Goal: Contribute content: Add original content to the website for others to see

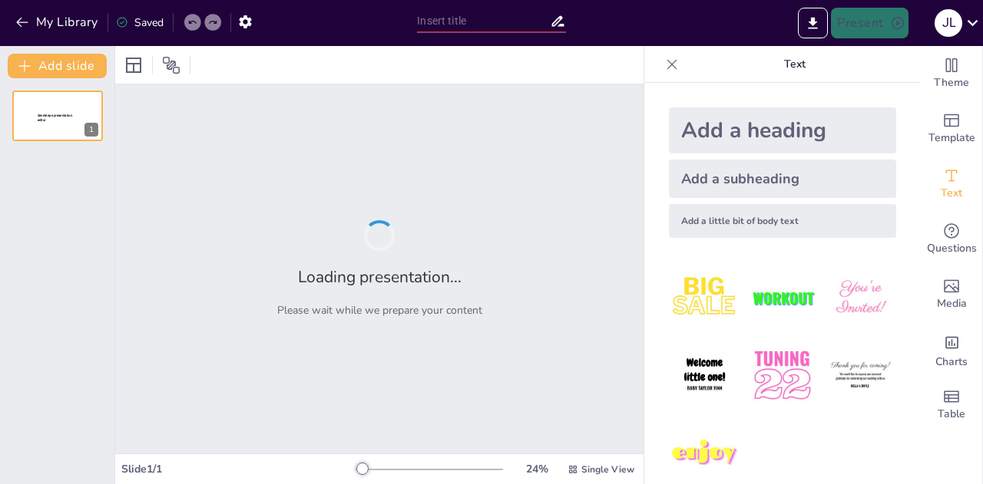
type input "Todo lo que Necesitas Saber para Comprobar Gastos de Scouting"
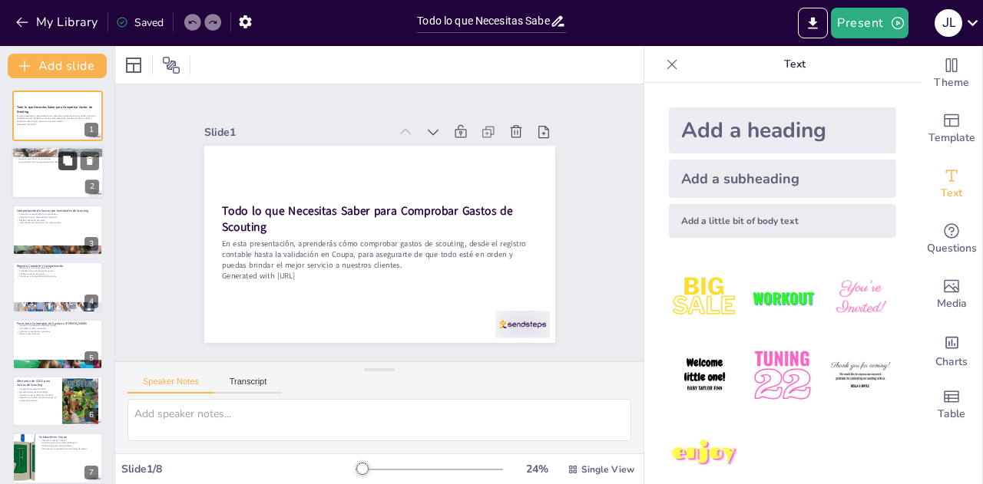
click at [69, 170] on button at bounding box center [67, 161] width 18 height 18
type textarea "El desarrollo de nuestro equipo es esencial, ya que esto impacta directamente e…"
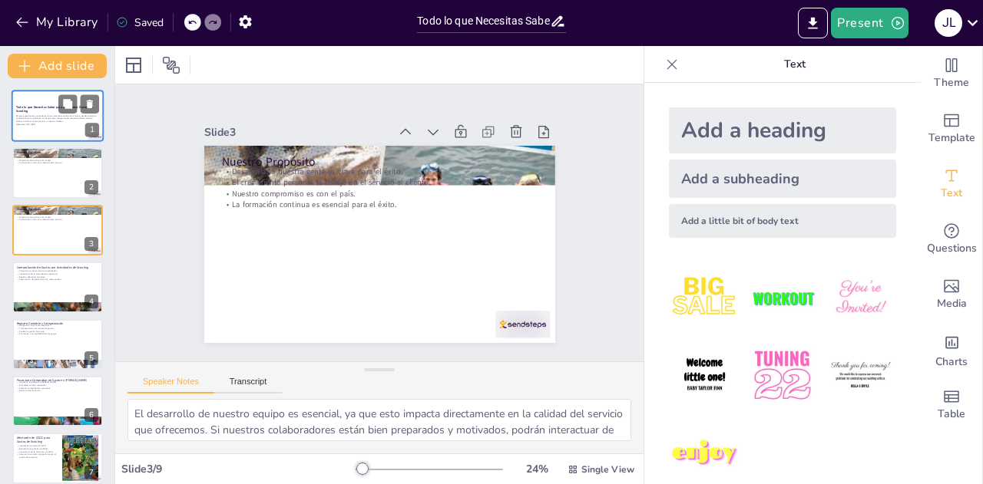
click at [71, 119] on p "En esta presentación, aprenderás cómo comprobar gastos de scouting, desde el re…" at bounding box center [57, 118] width 83 height 8
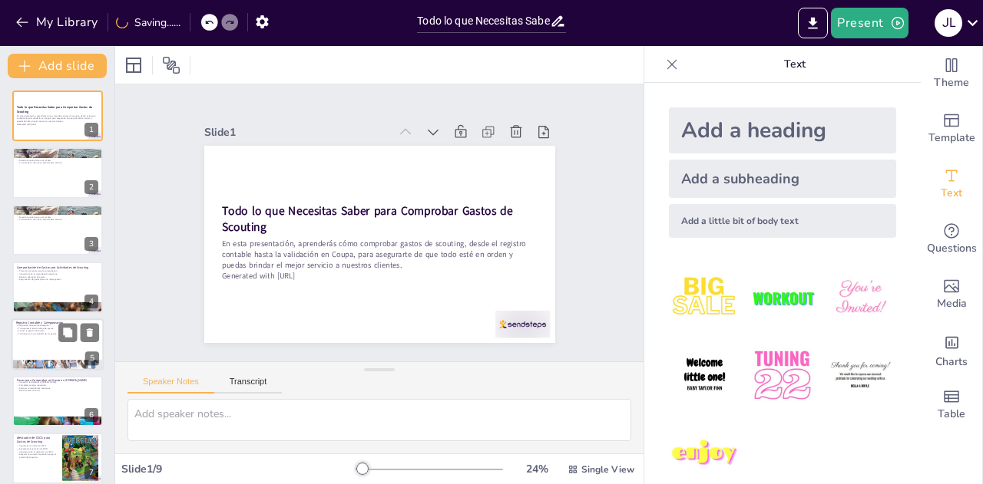
click at [43, 332] on p "Contribuye a la trazabilidad de los gastos." at bounding box center [57, 333] width 83 height 3
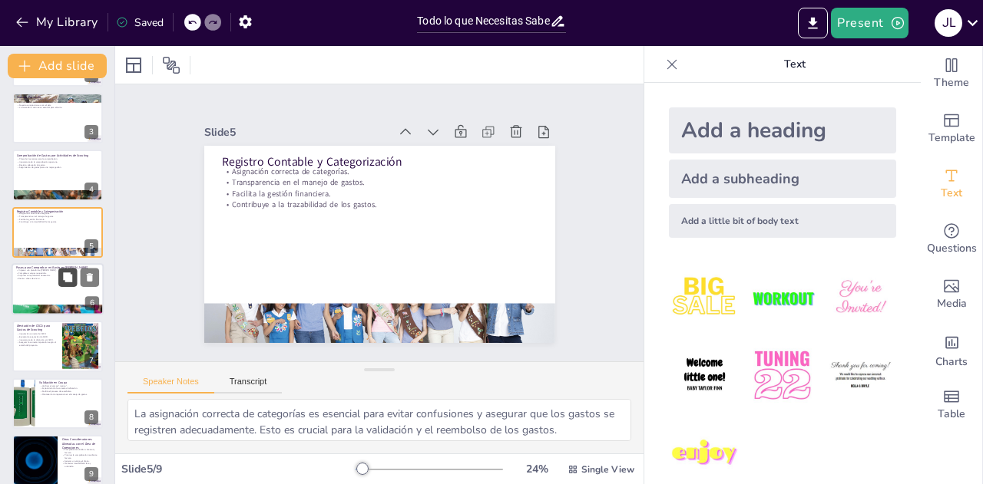
scroll to position [126, 0]
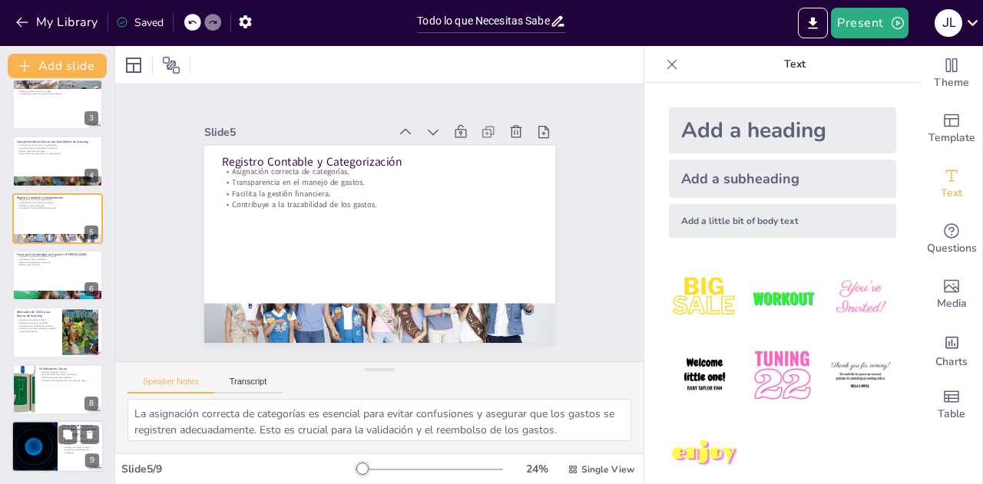
click at [49, 451] on div at bounding box center [34, 447] width 92 height 52
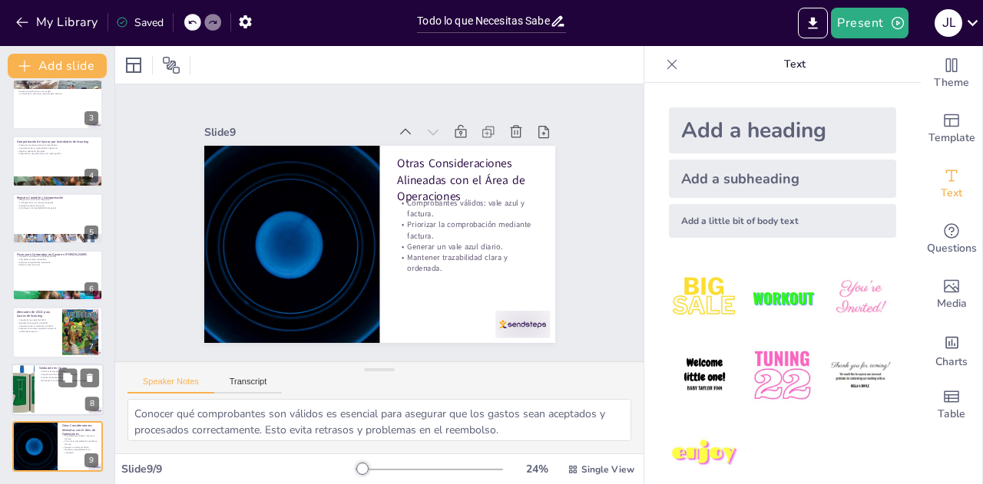
click at [55, 374] on p "Importancia de la correcta clasificación." at bounding box center [69, 374] width 60 height 3
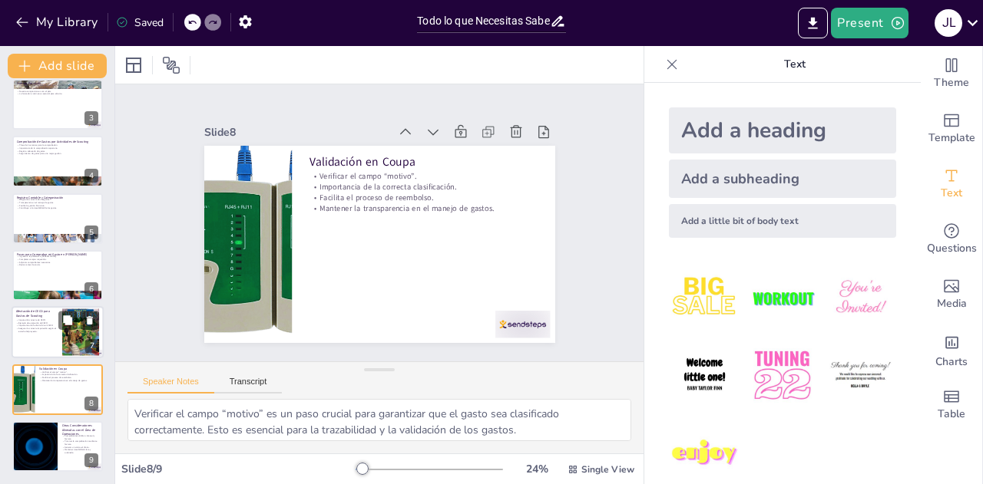
click at [51, 340] on div at bounding box center [58, 333] width 92 height 52
type textarea "La imputación correcta del CECO es fundamental para asegurar que los gastos se …"
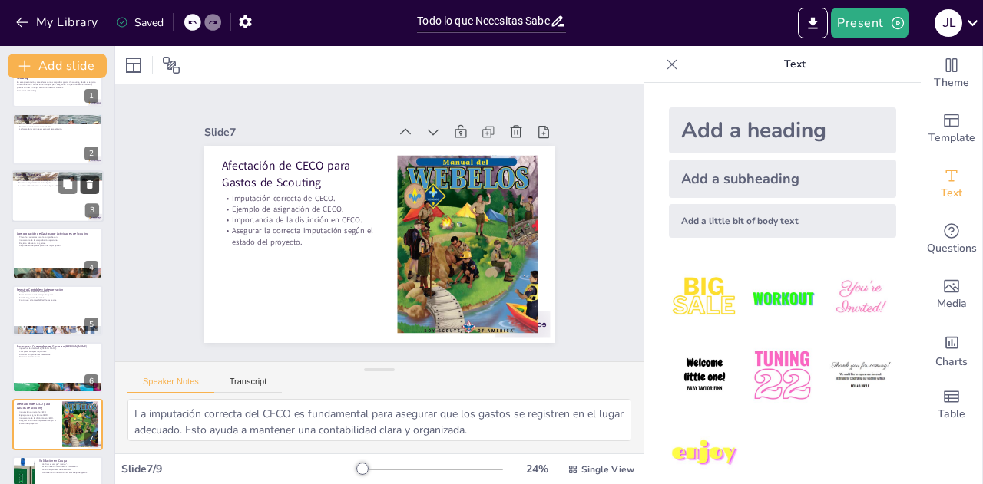
scroll to position [0, 0]
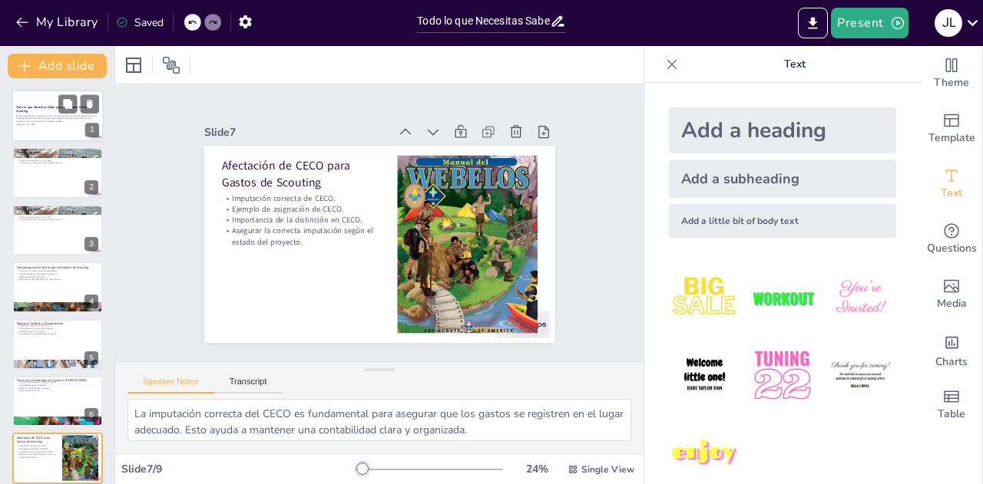
click at [44, 126] on div "En esta presentación, aprenderás cómo comprobar gastos de scouting, desde el re…" at bounding box center [57, 120] width 83 height 13
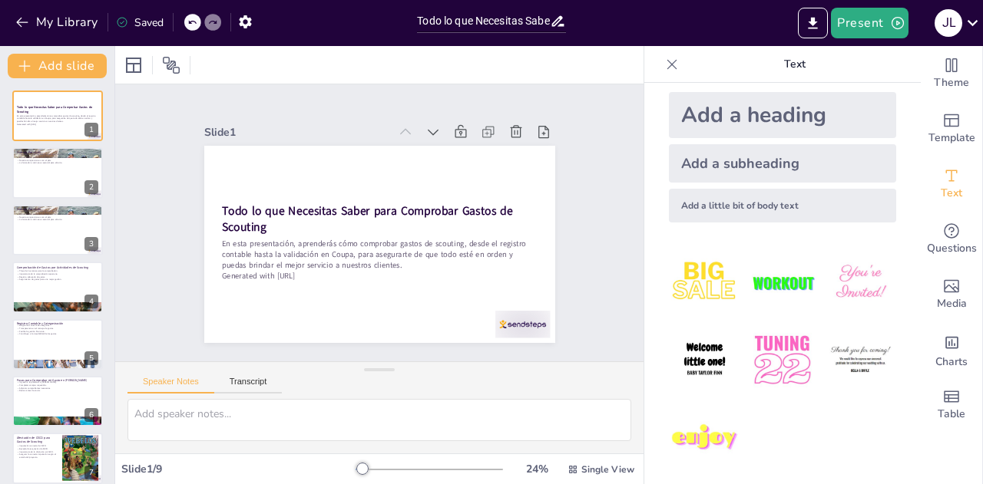
scroll to position [21, 0]
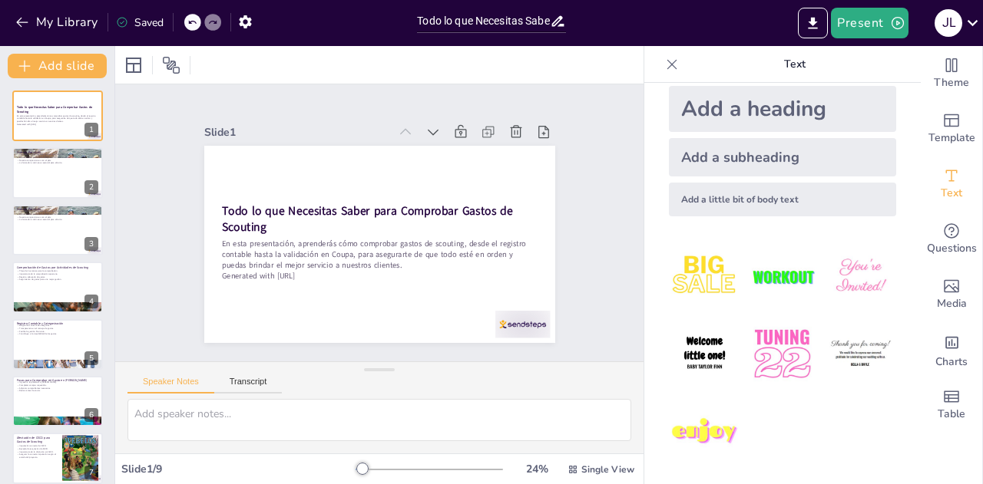
click at [755, 351] on img at bounding box center [781, 354] width 71 height 71
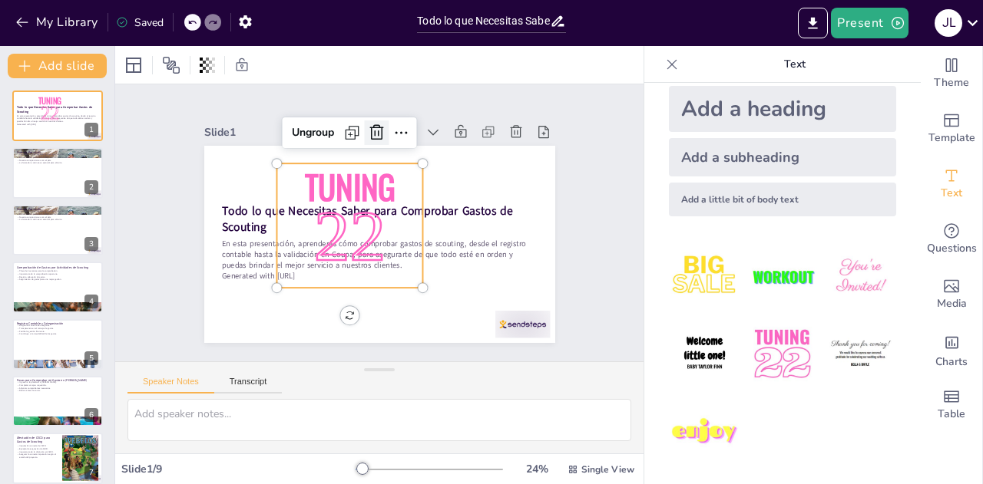
click at [378, 134] on icon at bounding box center [385, 132] width 15 height 16
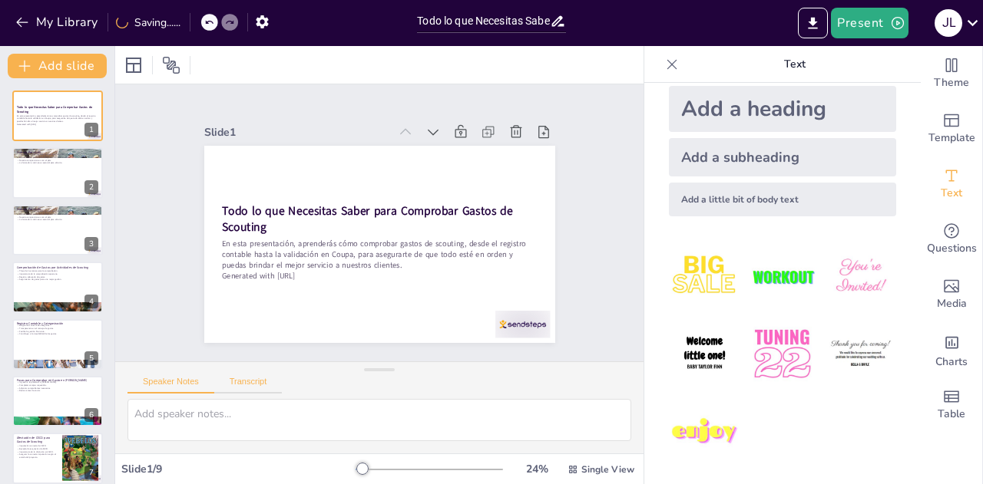
click at [246, 386] on button "Transcript" at bounding box center [248, 385] width 68 height 17
click at [174, 383] on button "Speaker Notes" at bounding box center [170, 385] width 87 height 17
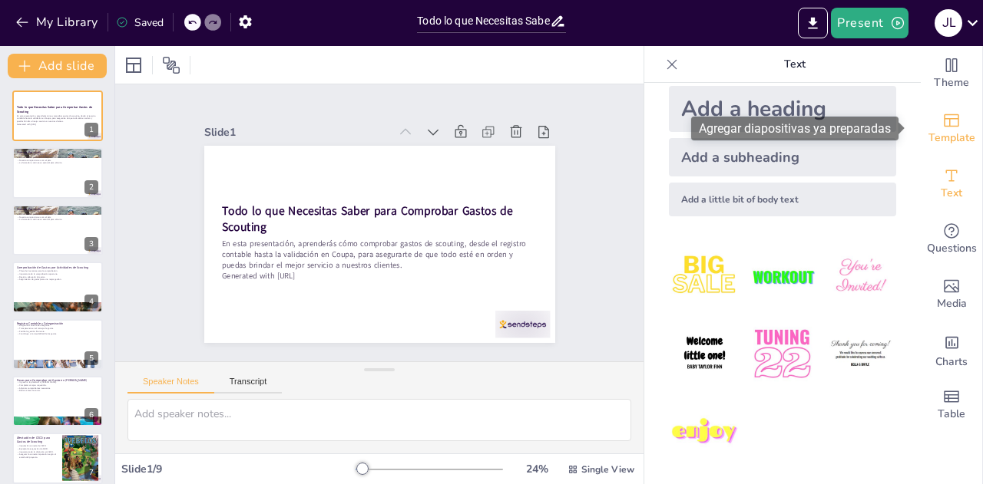
click at [949, 136] on span "Template" at bounding box center [951, 138] width 47 height 17
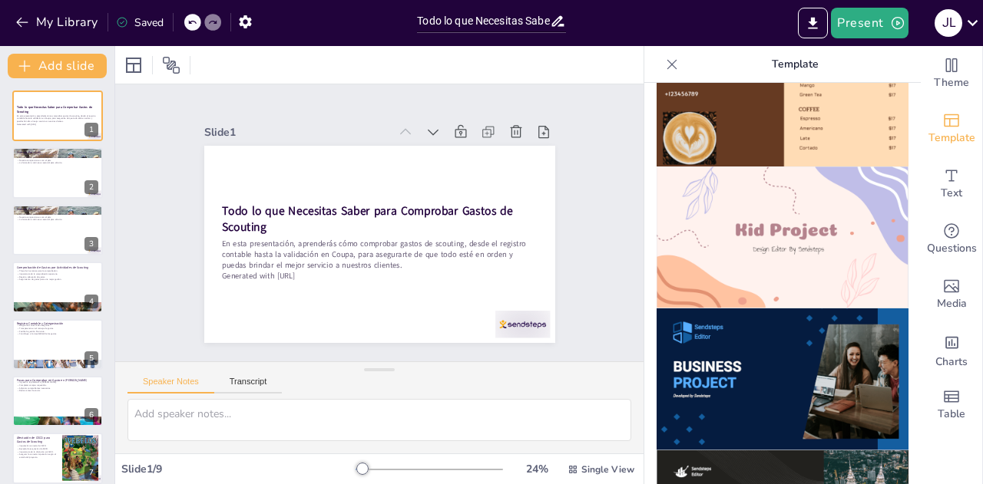
scroll to position [1075, 0]
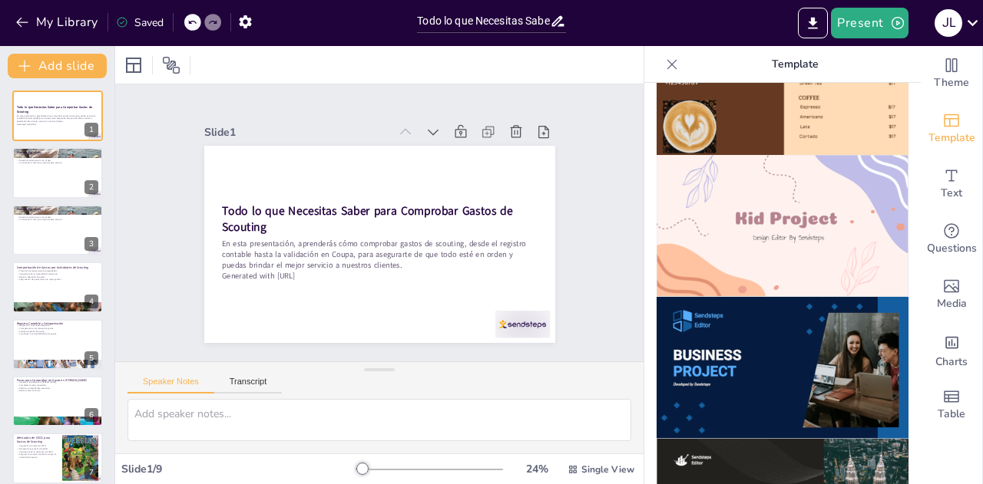
click at [810, 213] on img at bounding box center [782, 226] width 252 height 142
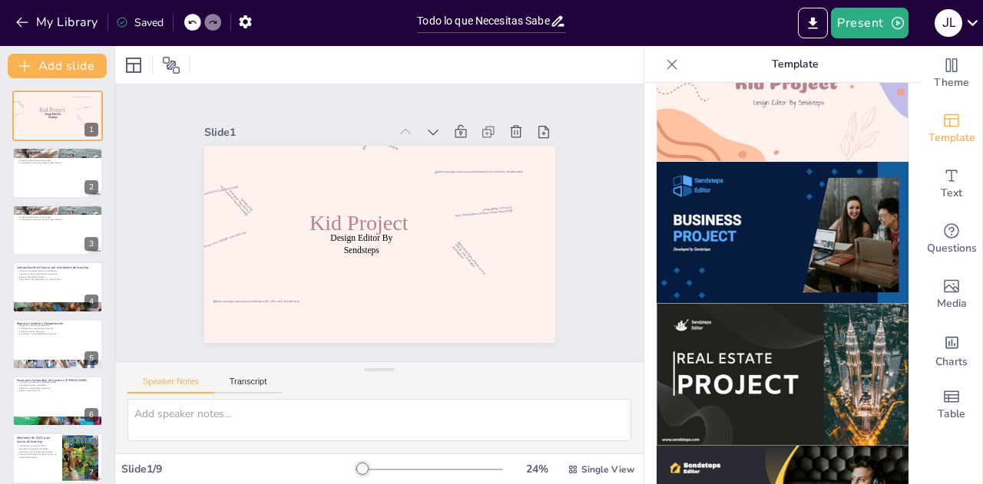
scroll to position [1228, 0]
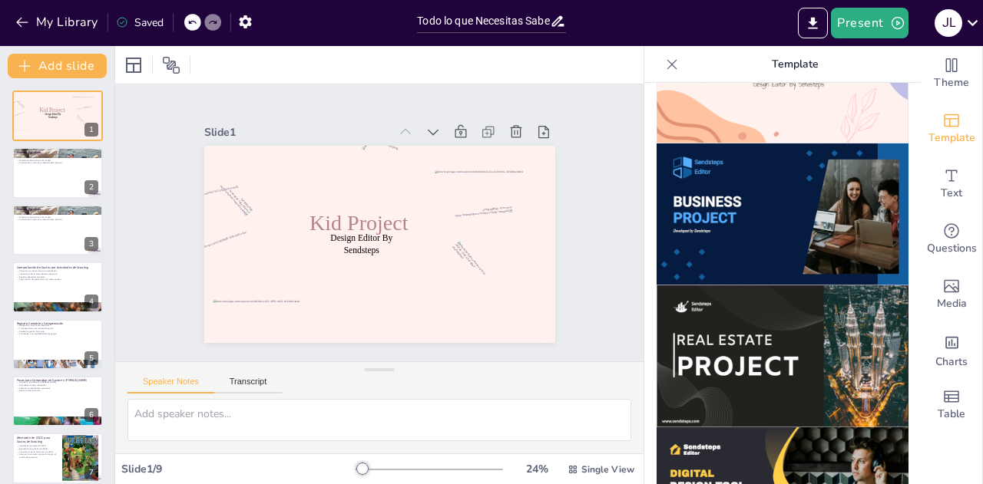
click at [806, 210] on img at bounding box center [782, 215] width 252 height 142
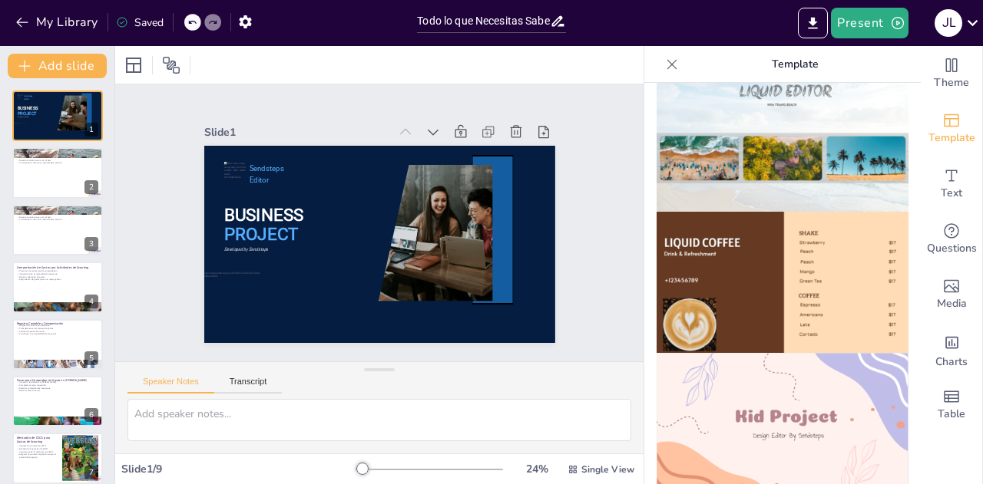
scroll to position [934, 0]
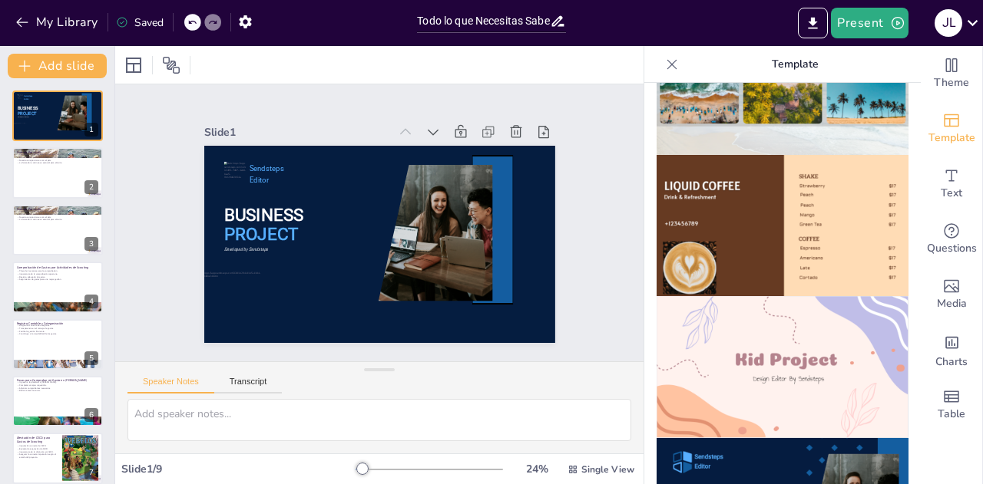
click at [788, 335] on img at bounding box center [782, 367] width 252 height 142
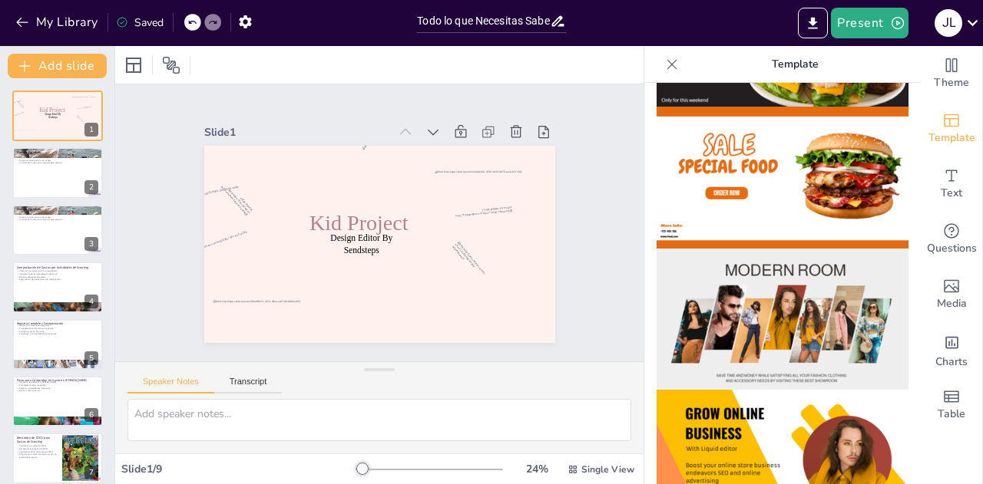
scroll to position [0, 0]
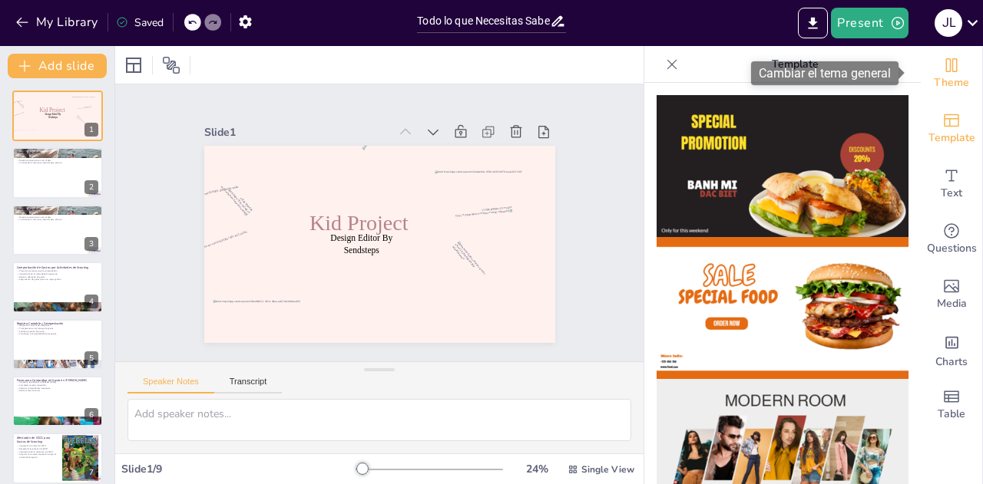
click at [940, 74] on span "Theme" at bounding box center [951, 82] width 35 height 17
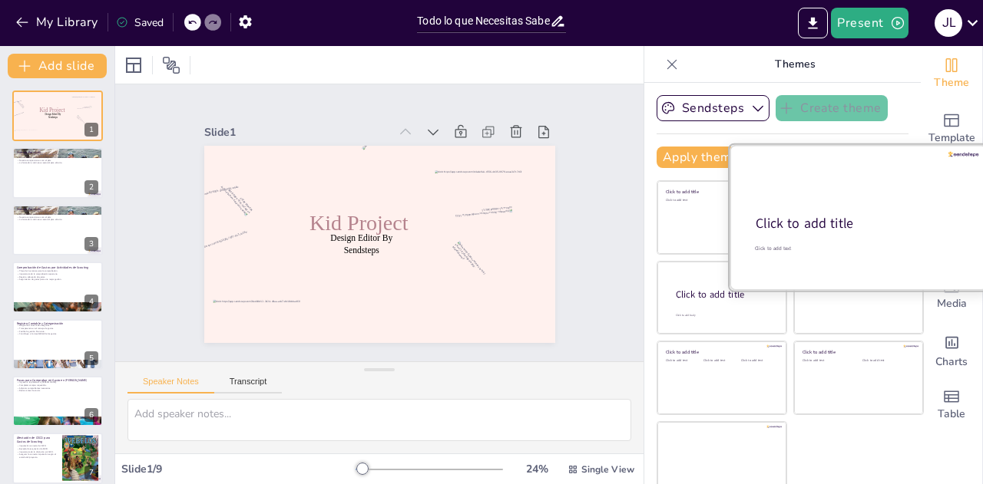
click at [822, 215] on div "Click to add title" at bounding box center [856, 224] width 203 height 18
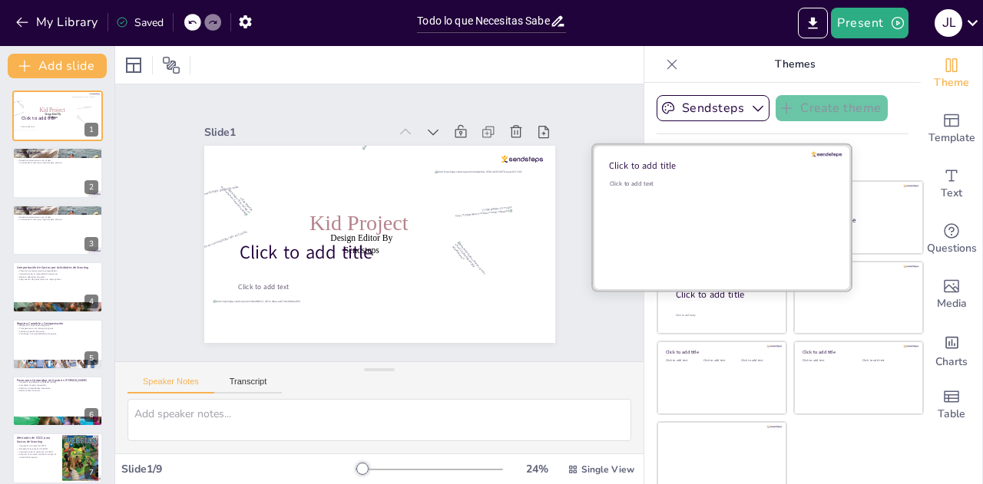
click at [686, 216] on div "Click to add text" at bounding box center [720, 227] width 220 height 95
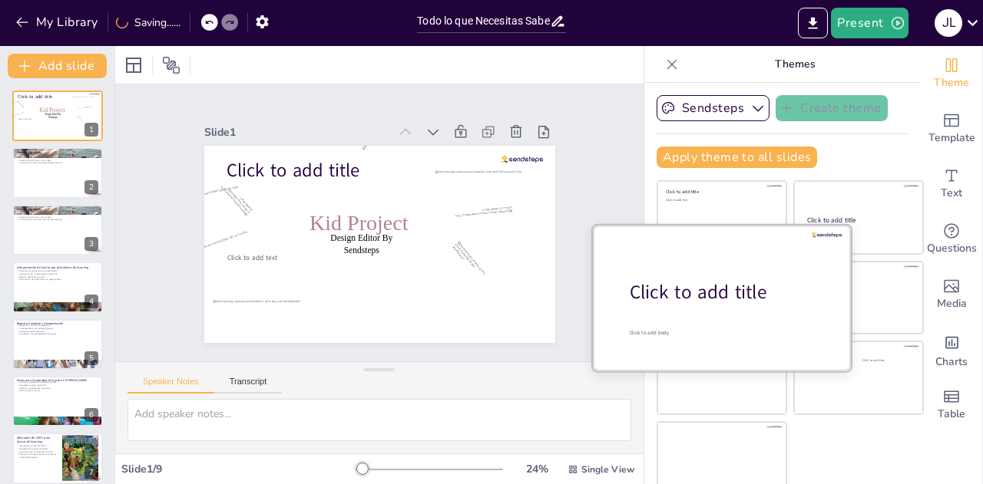
click at [705, 316] on div at bounding box center [722, 297] width 258 height 145
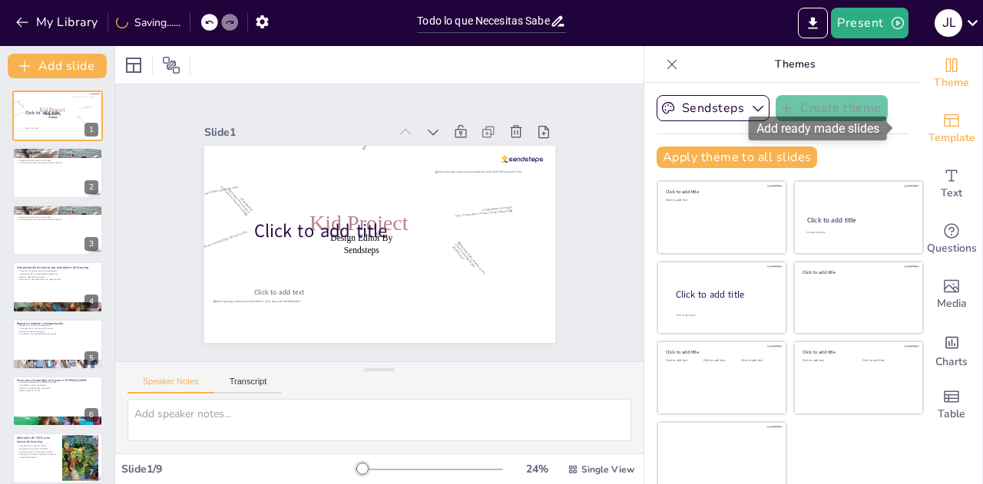
click at [928, 130] on span "Template" at bounding box center [951, 138] width 47 height 17
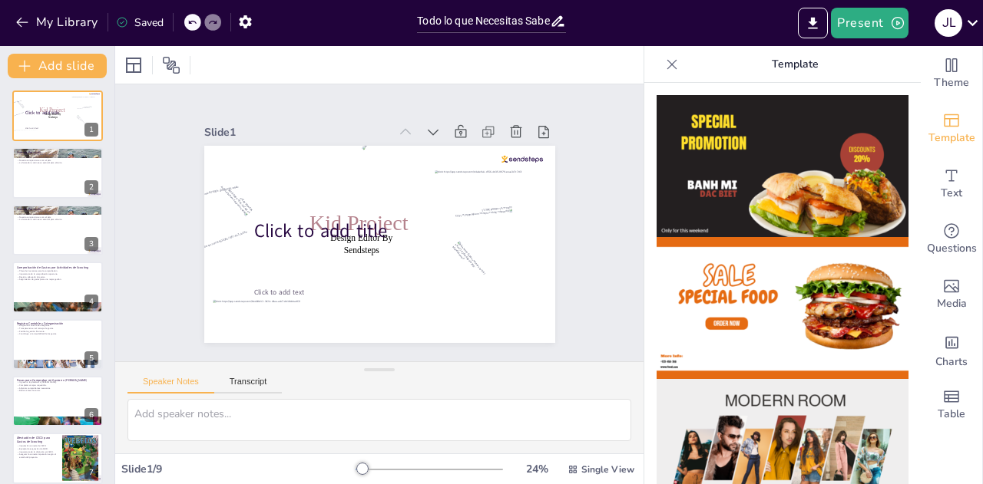
click at [760, 263] on img at bounding box center [782, 308] width 252 height 142
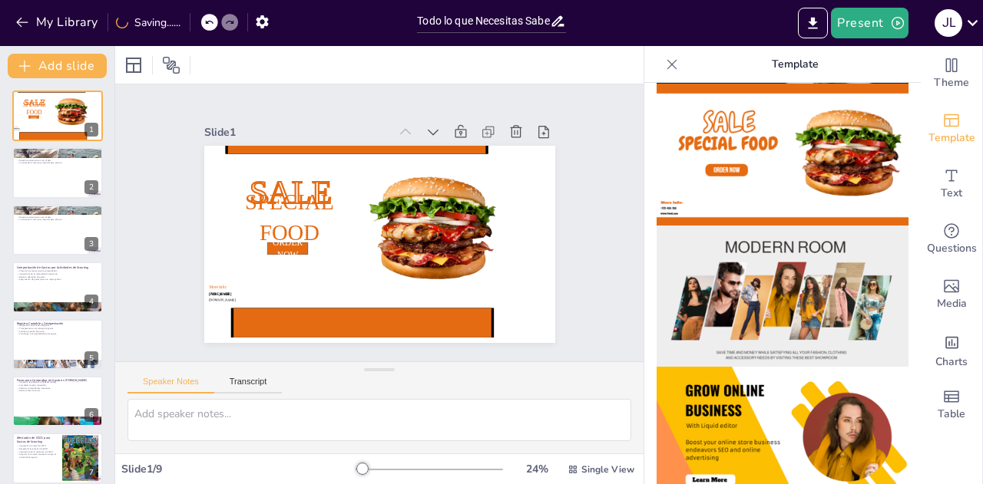
click at [752, 279] on img at bounding box center [782, 297] width 252 height 142
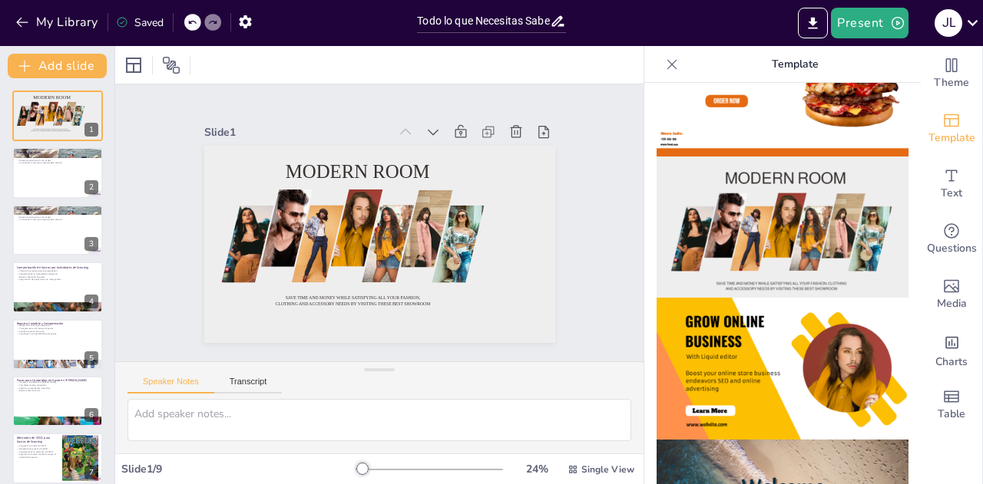
scroll to position [307, 0]
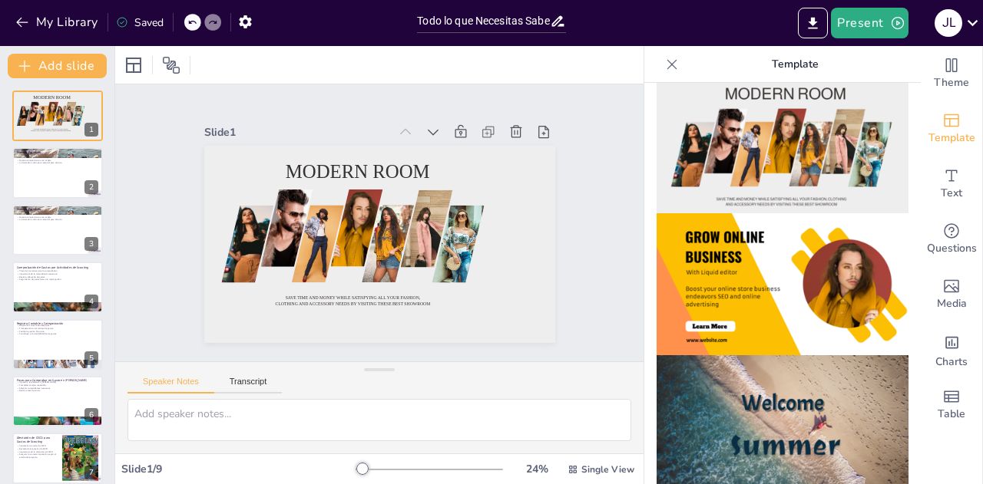
click at [760, 320] on img at bounding box center [782, 284] width 252 height 142
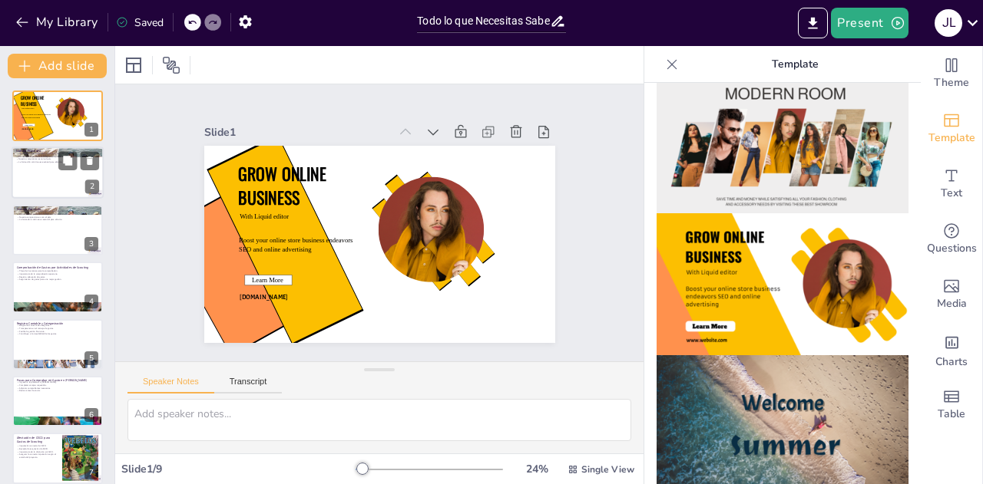
click at [78, 171] on div at bounding box center [58, 173] width 92 height 52
type textarea "El desarrollo de nuestro equipo es esencial, ya que esto impacta directamente e…"
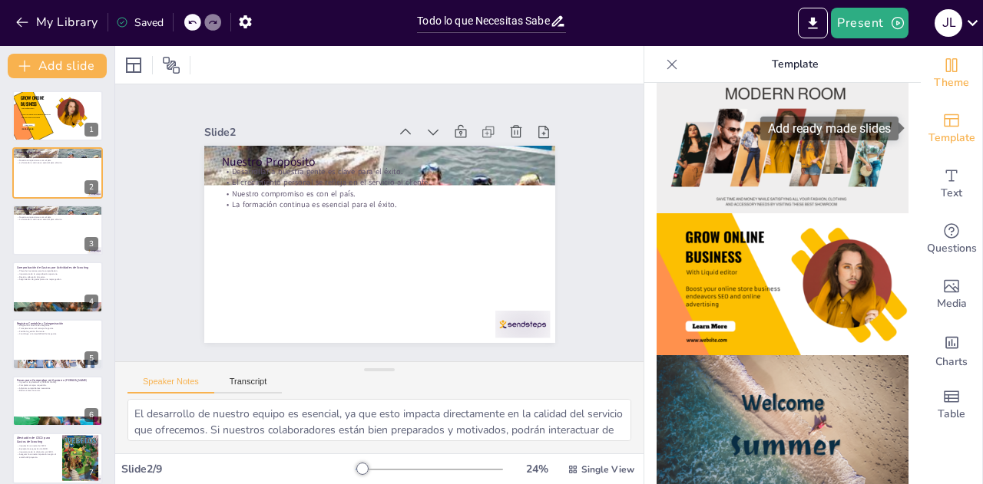
click at [944, 91] on span "Theme" at bounding box center [951, 82] width 35 height 17
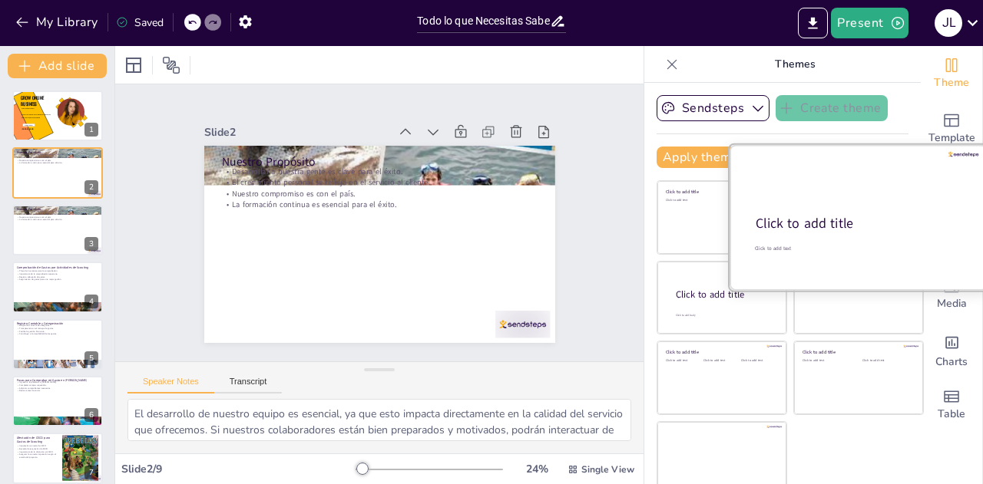
click at [729, 220] on div at bounding box center [858, 217] width 258 height 145
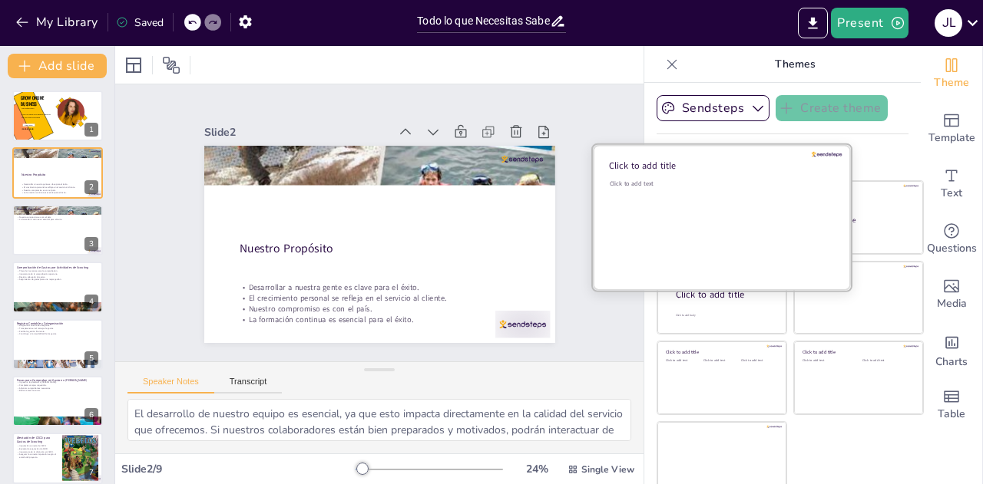
click at [666, 215] on div "Click to add text" at bounding box center [720, 227] width 220 height 95
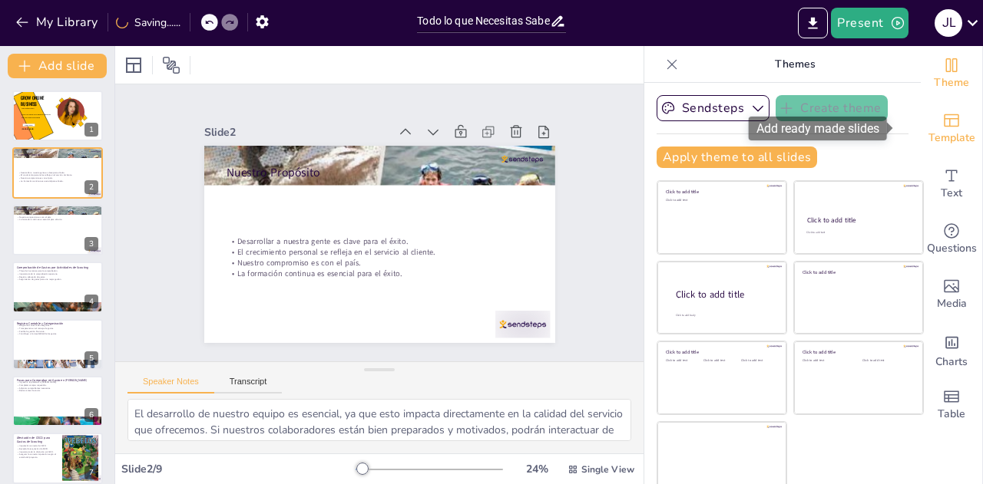
click at [942, 127] on icon "Add ready made slides" at bounding box center [951, 120] width 18 height 18
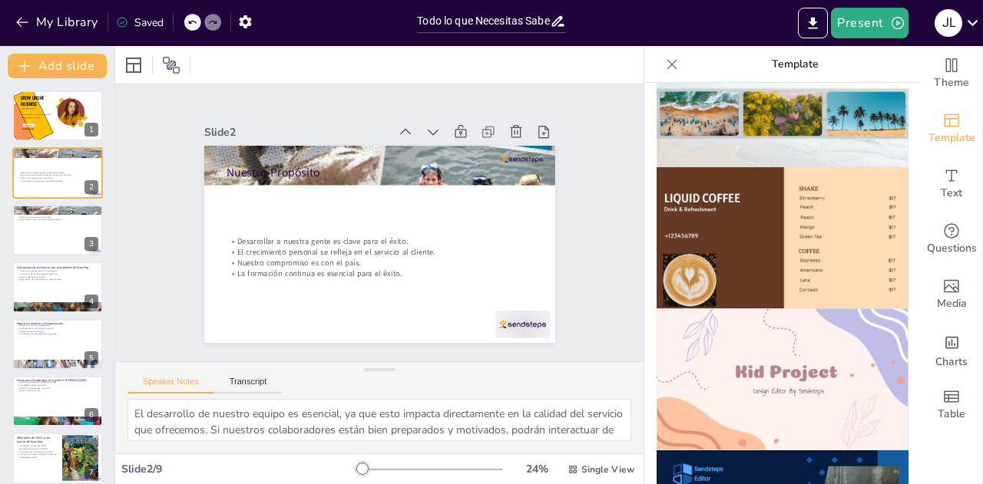
scroll to position [998, 0]
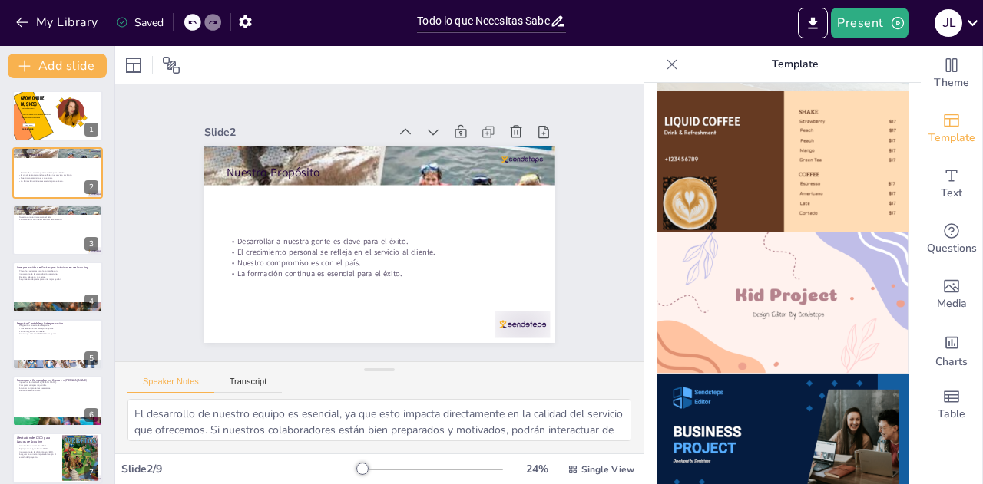
click at [782, 268] on img at bounding box center [782, 303] width 252 height 142
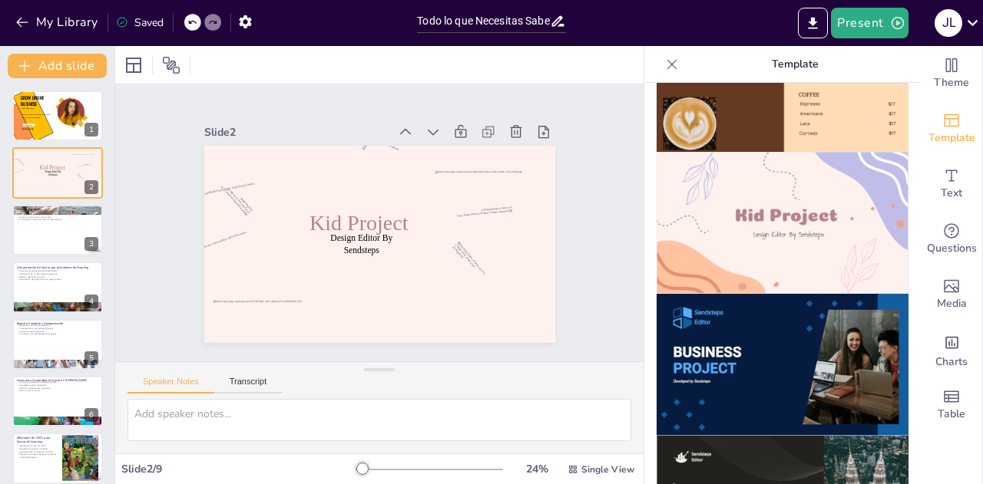
scroll to position [1152, 0]
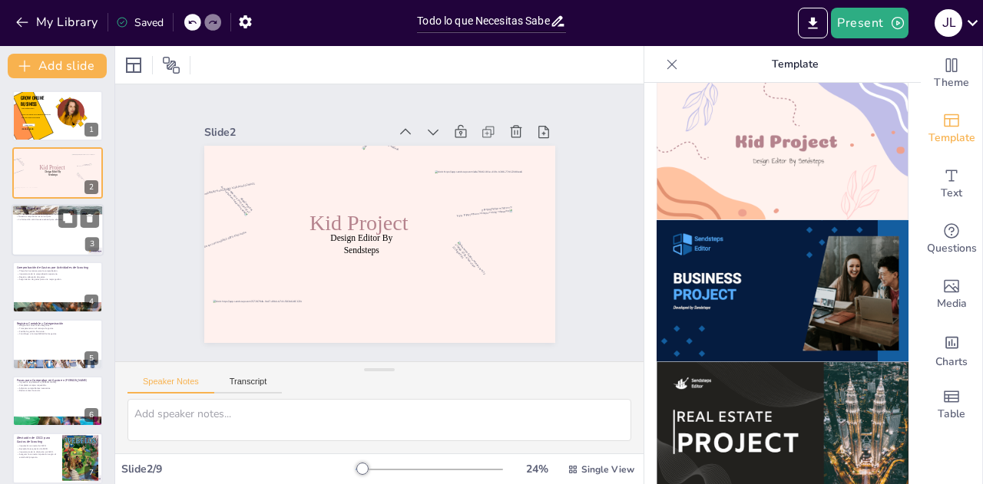
click at [74, 229] on div at bounding box center [58, 230] width 92 height 52
type textarea "El desarrollo de nuestro equipo es esencial, ya que esto impacta directamente e…"
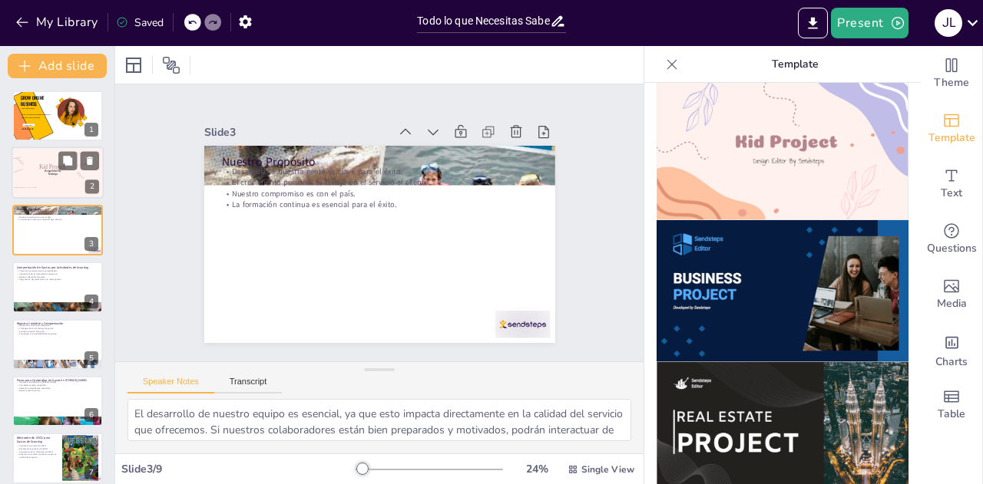
click at [68, 177] on div at bounding box center [58, 173] width 92 height 52
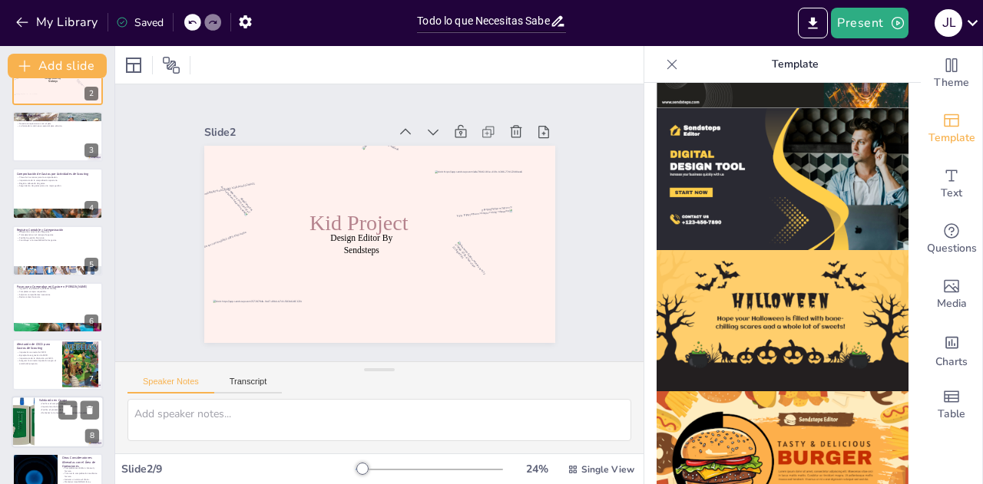
scroll to position [126, 0]
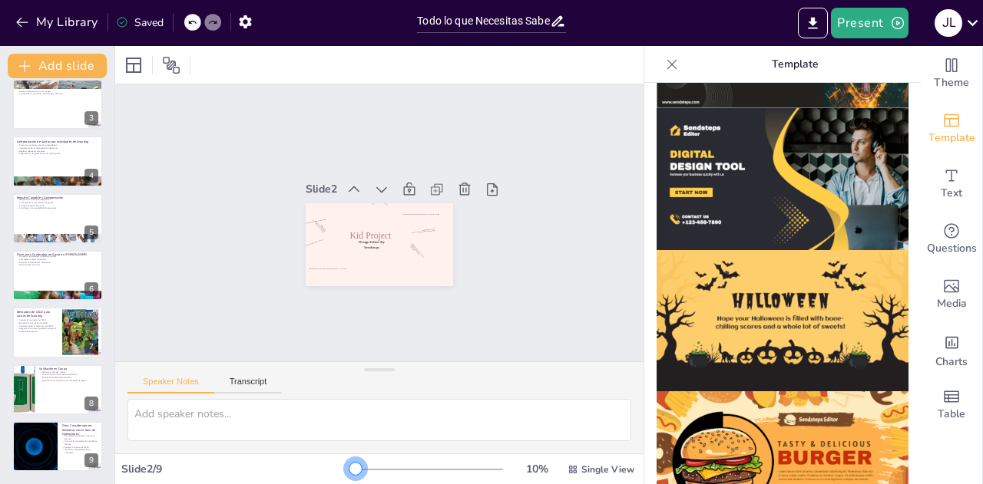
click at [349, 464] on div at bounding box center [355, 469] width 12 height 12
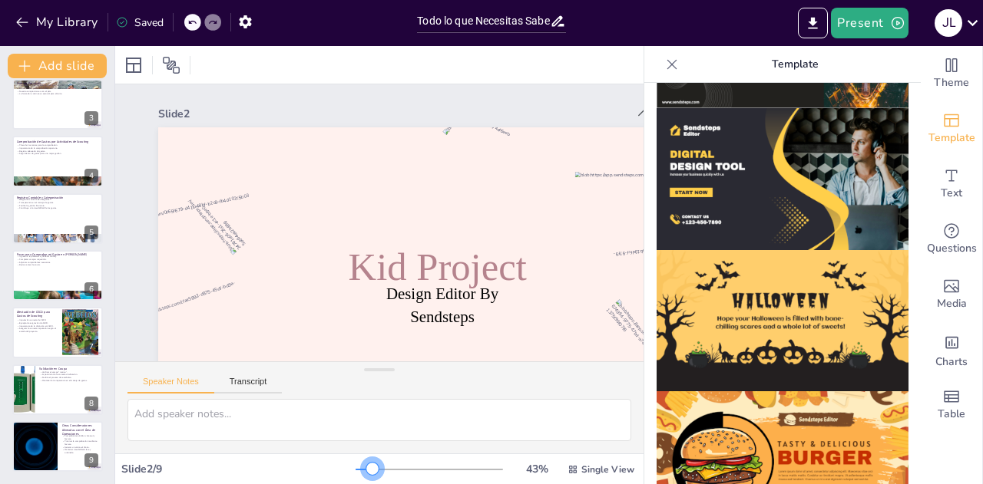
click at [362, 464] on div at bounding box center [428, 470] width 147 height 12
click at [936, 206] on div "Text" at bounding box center [950, 184] width 61 height 55
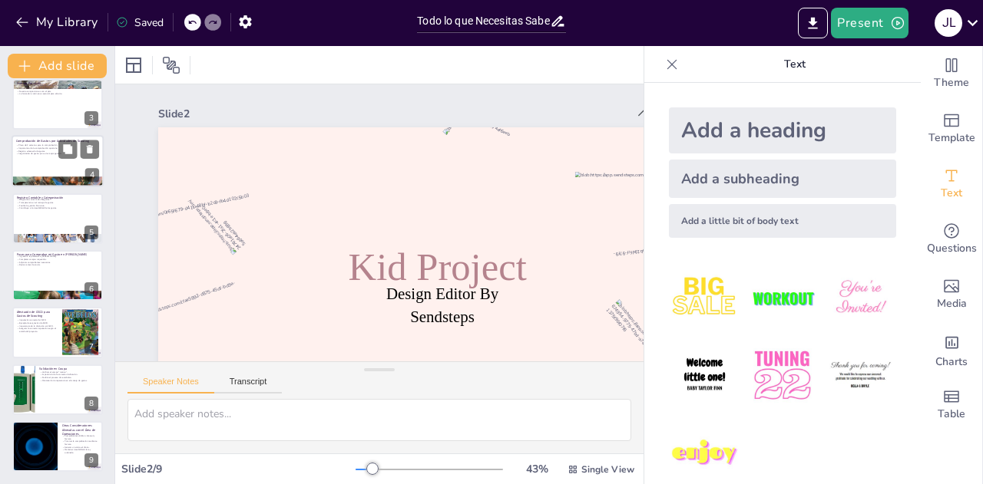
click at [77, 167] on div at bounding box center [58, 161] width 92 height 52
type textarea "El plazo de dos semanas es fundamental para mantener la organización y la efici…"
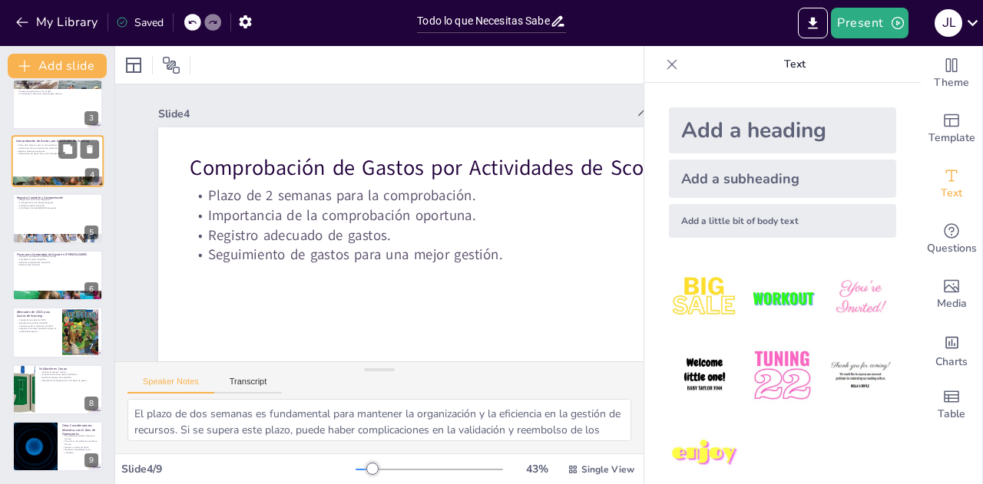
scroll to position [6, 0]
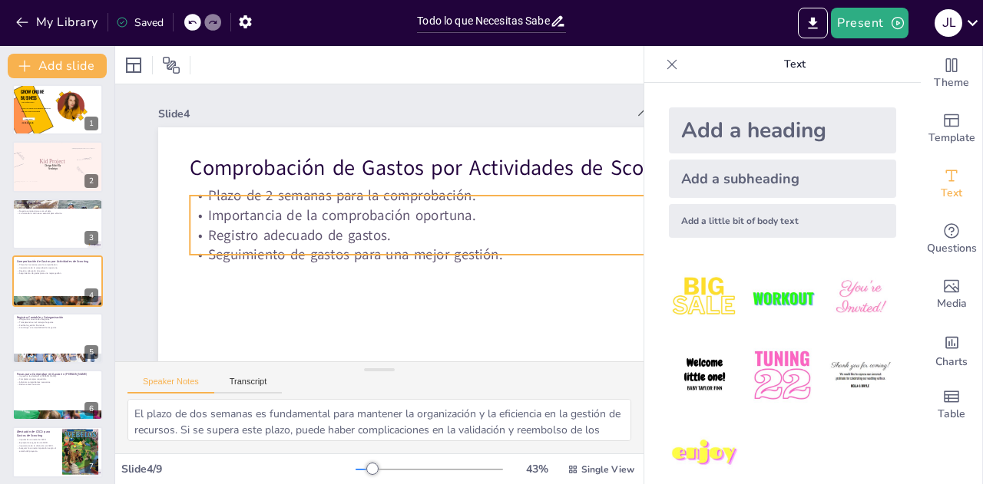
click at [278, 225] on p "Importancia de la comprobación oportuna." at bounding box center [475, 216] width 570 height 20
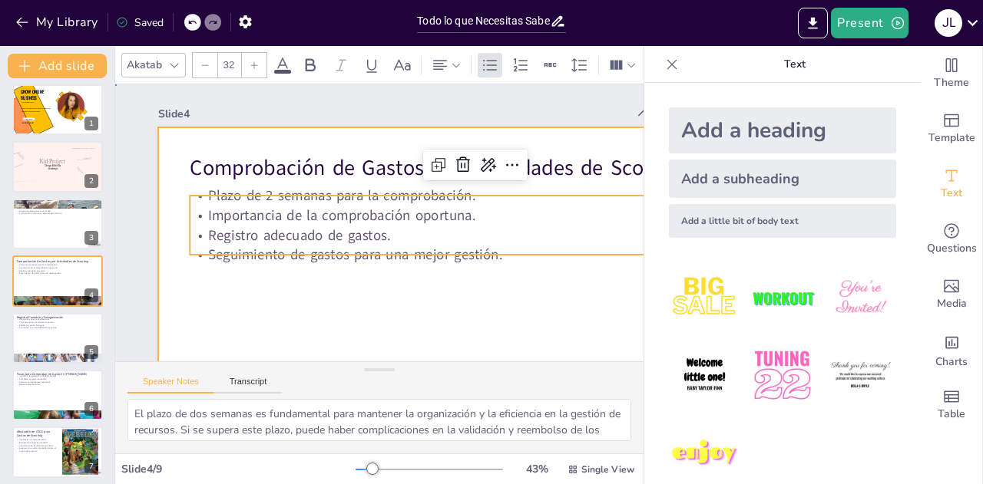
click at [388, 292] on div at bounding box center [466, 315] width 668 height 421
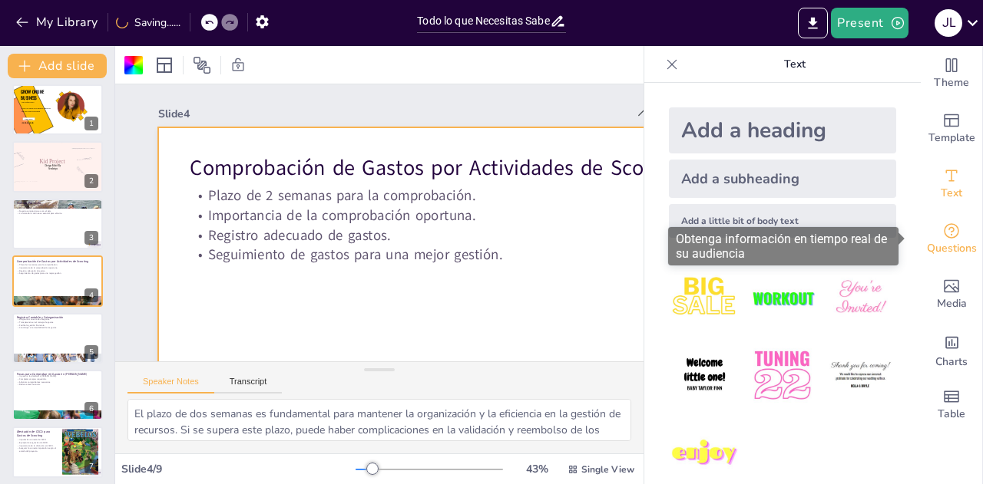
click at [944, 235] on icon "Get real-time input from your audience" at bounding box center [951, 230] width 15 height 15
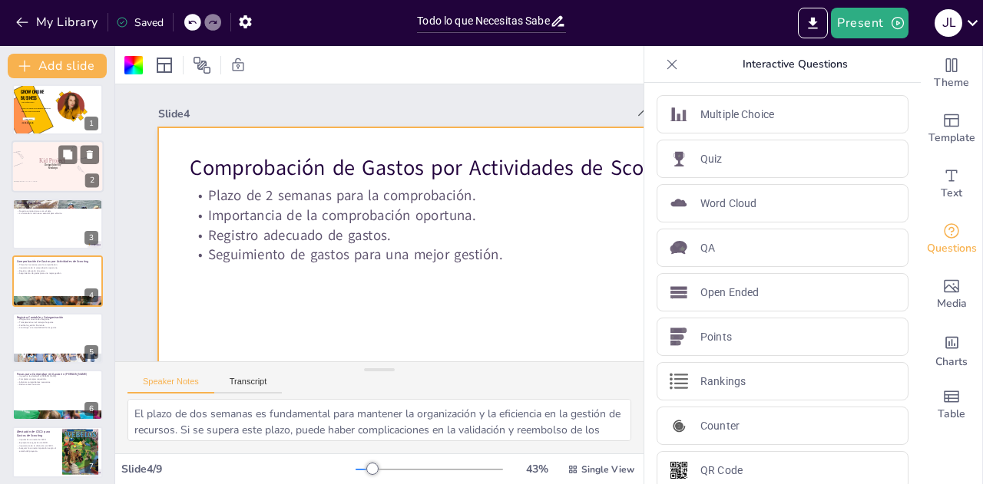
click at [60, 169] on p "Design Editor By Sendsteps" at bounding box center [53, 167] width 24 height 7
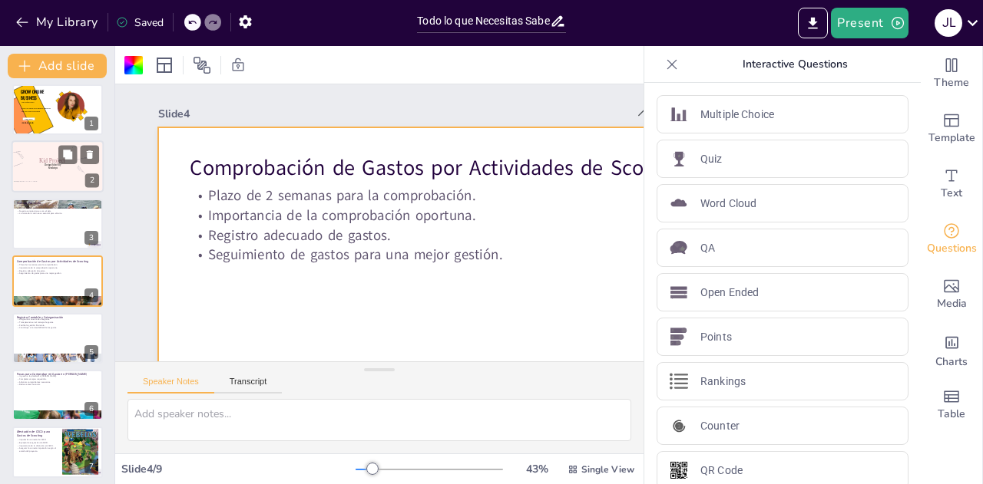
scroll to position [0, 0]
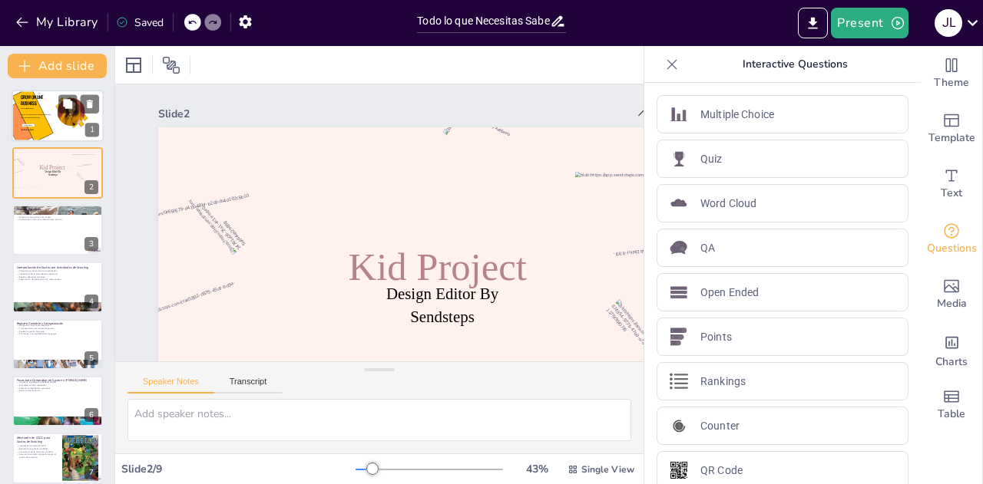
click at [45, 125] on icon at bounding box center [32, 115] width 41 height 55
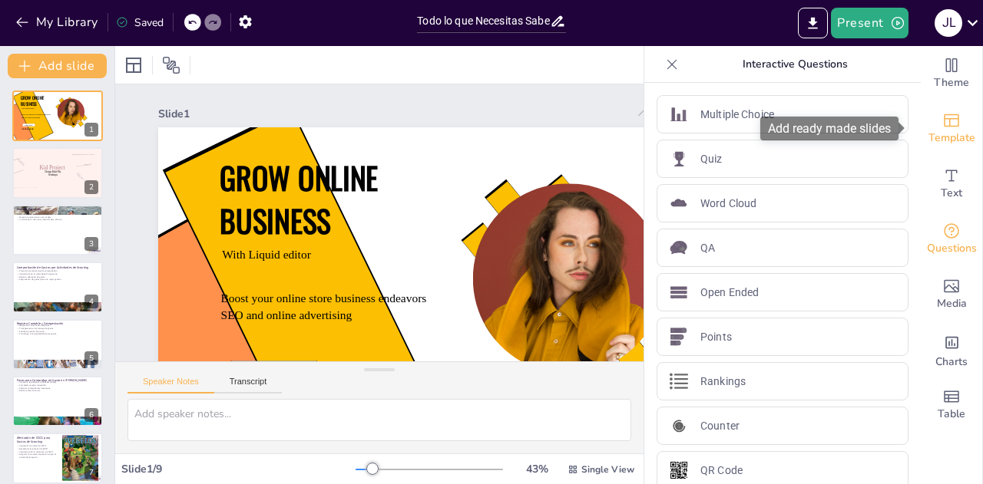
click at [923, 121] on div "Template" at bounding box center [950, 128] width 61 height 55
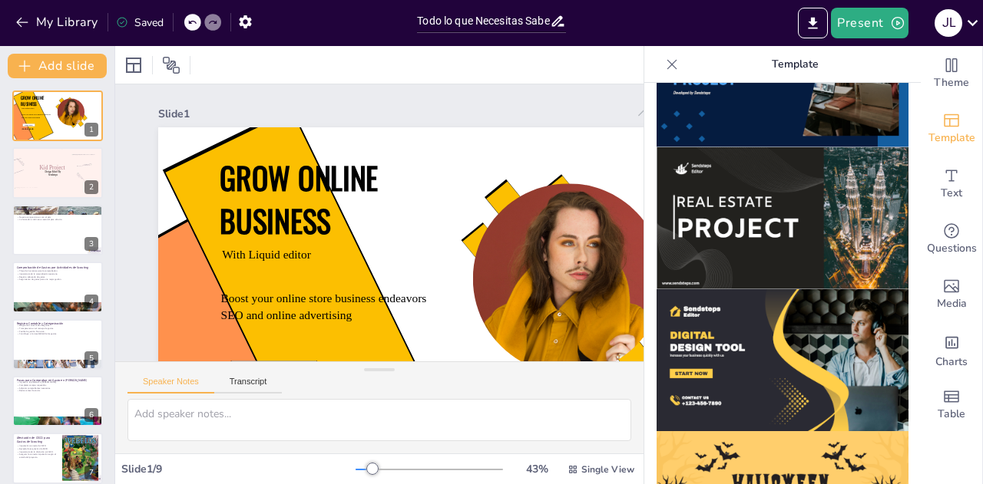
scroll to position [1241, 0]
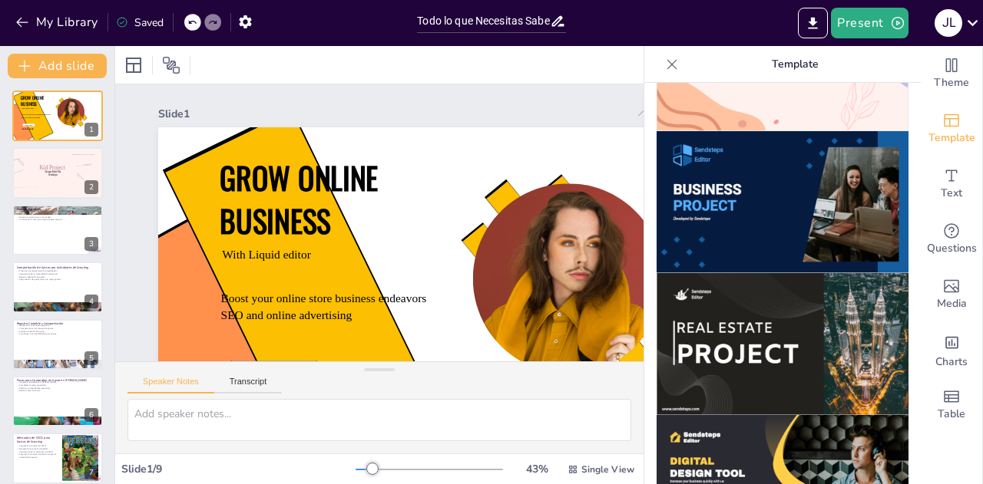
click at [755, 171] on img at bounding box center [782, 202] width 252 height 142
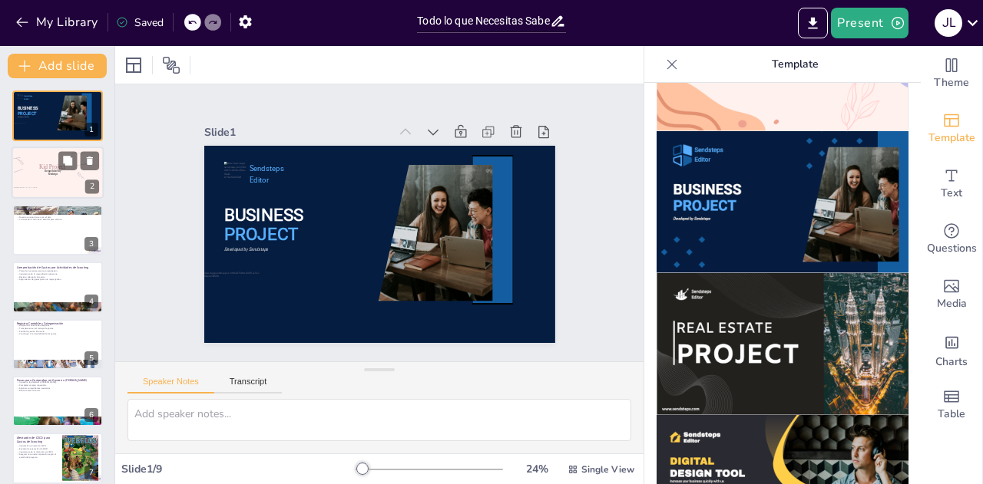
click at [74, 183] on div at bounding box center [75, 182] width 22 height 21
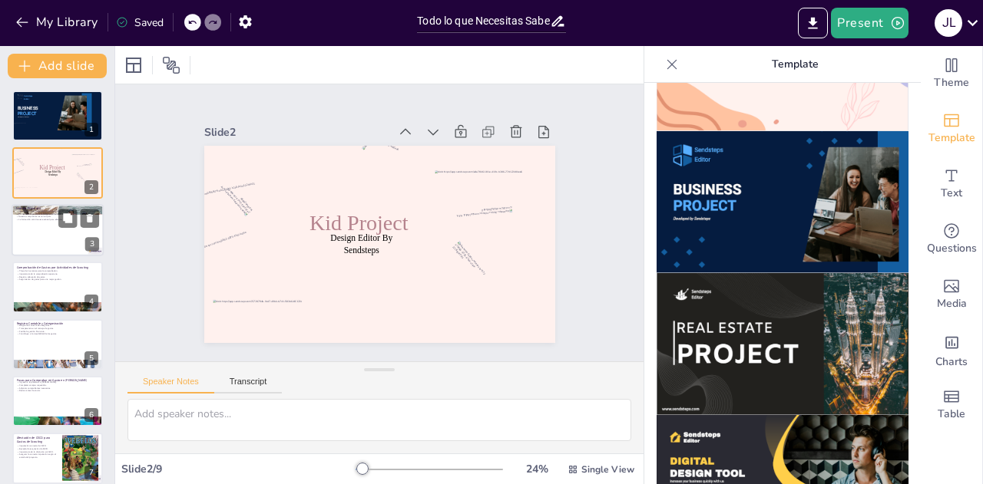
click at [39, 224] on div at bounding box center [58, 230] width 92 height 52
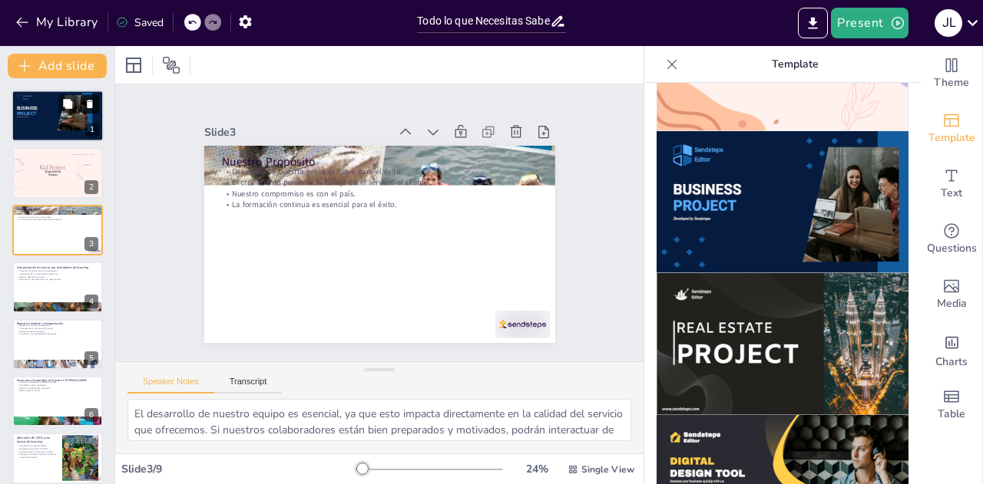
click at [91, 110] on button at bounding box center [90, 103] width 18 height 18
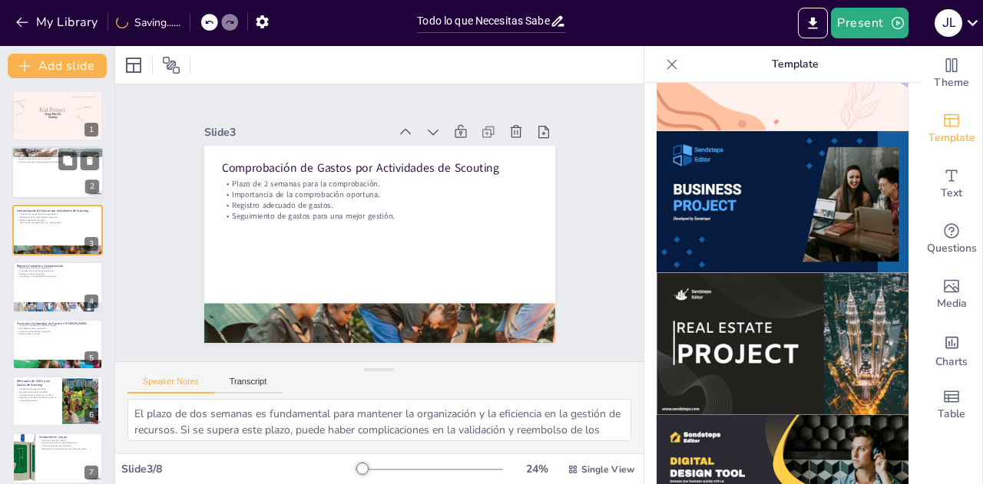
click at [53, 182] on div at bounding box center [58, 173] width 92 height 52
type textarea "El desarrollo de nuestro equipo es esencial, ya que esto impacta directamente e…"
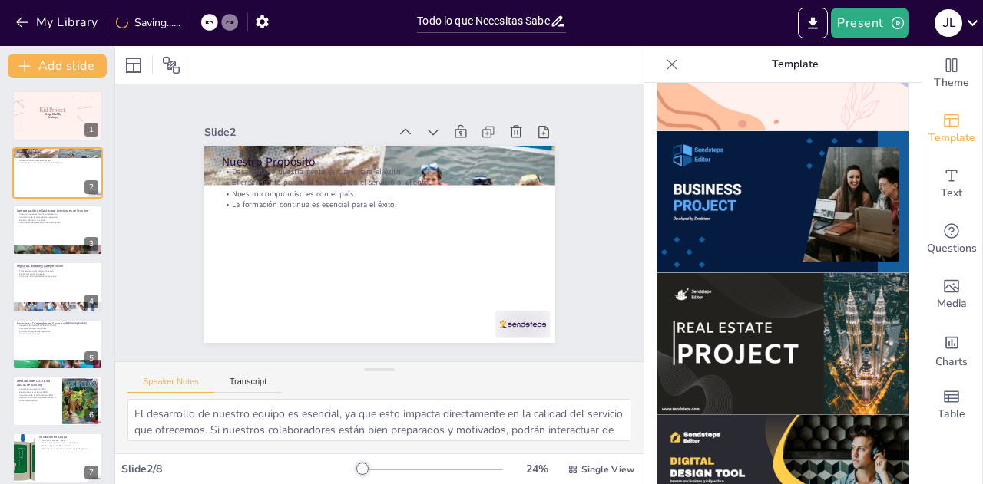
click at [741, 174] on img at bounding box center [782, 202] width 252 height 142
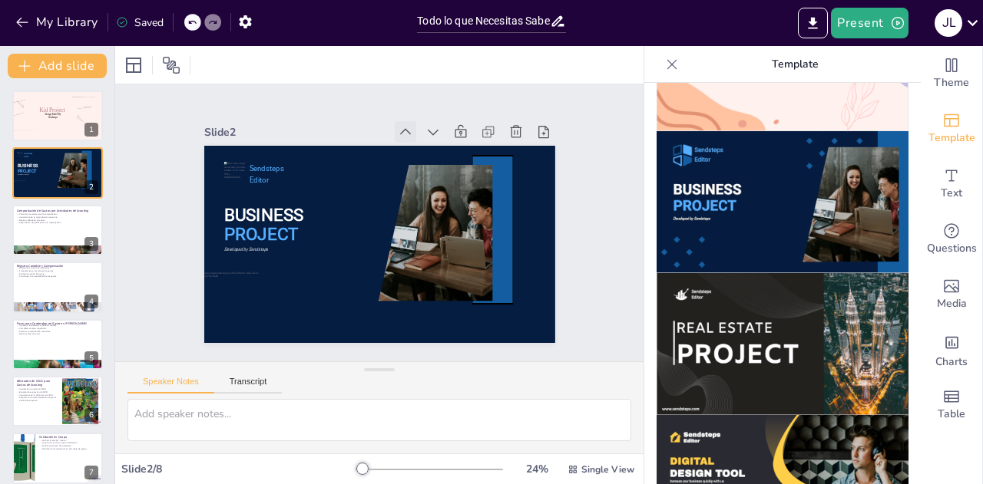
click at [407, 127] on icon at bounding box center [415, 135] width 17 height 17
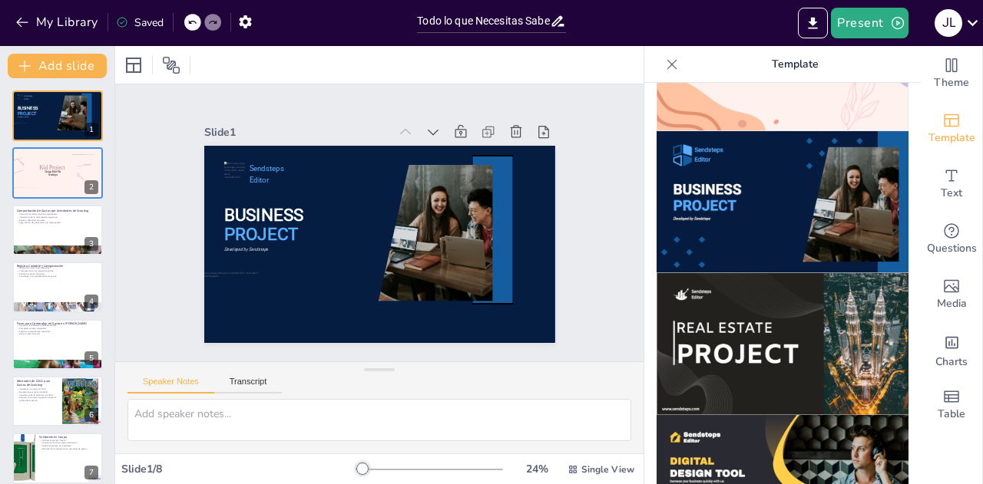
click at [398, 124] on icon at bounding box center [405, 131] width 15 height 15
click at [398, 126] on icon at bounding box center [405, 131] width 15 height 15
click at [143, 73] on div at bounding box center [133, 65] width 25 height 25
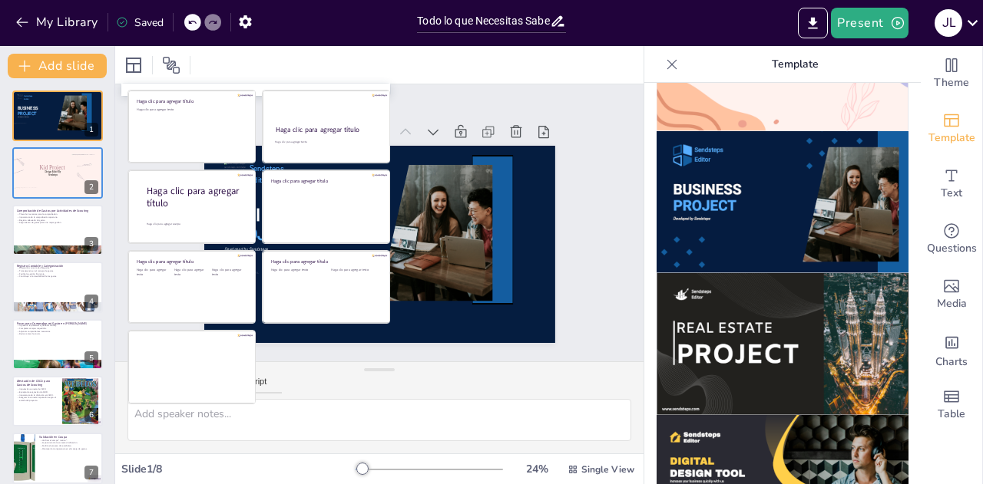
click at [522, 95] on div "Slide 1 BUSINESS PROJECT Sendsteps Editor Developed by Sendsteps Slide 2 Design…" at bounding box center [379, 223] width 554 height 331
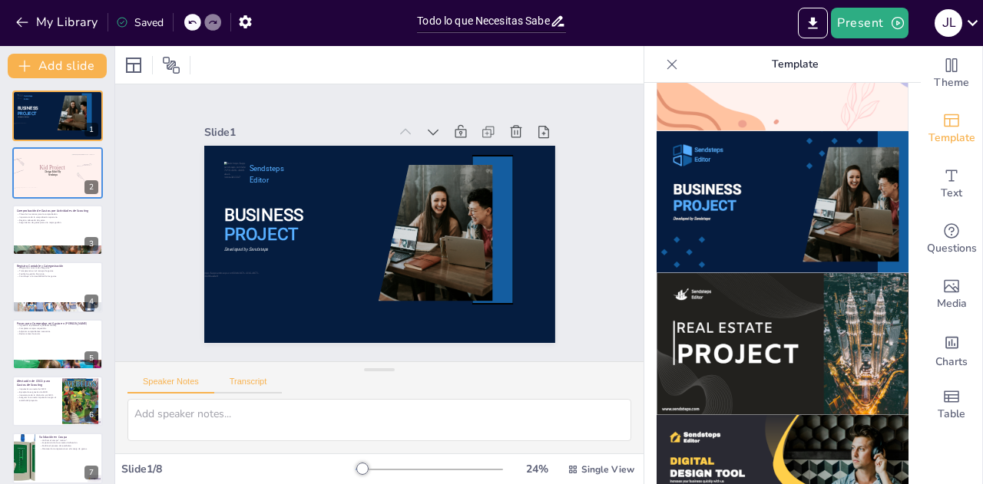
click at [263, 383] on button "Transcript" at bounding box center [248, 385] width 68 height 17
click at [192, 382] on button "Speaker Notes" at bounding box center [170, 385] width 87 height 17
click at [37, 25] on button "My Library" at bounding box center [58, 22] width 93 height 25
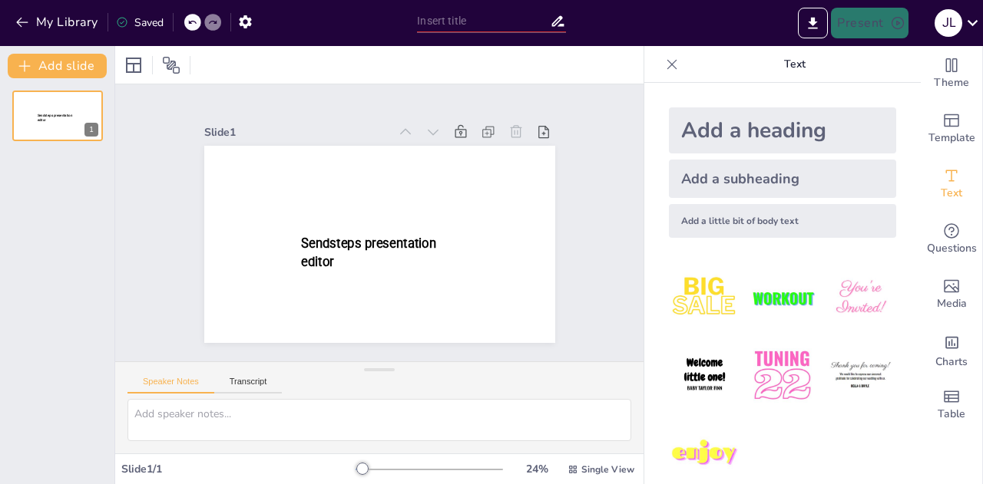
type input "New Sendsteps"
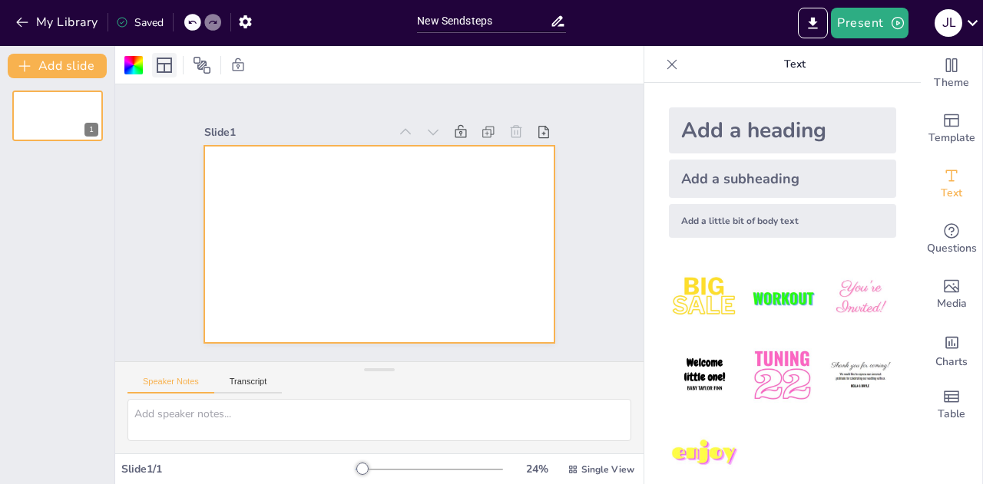
click at [166, 67] on icon at bounding box center [164, 65] width 18 height 18
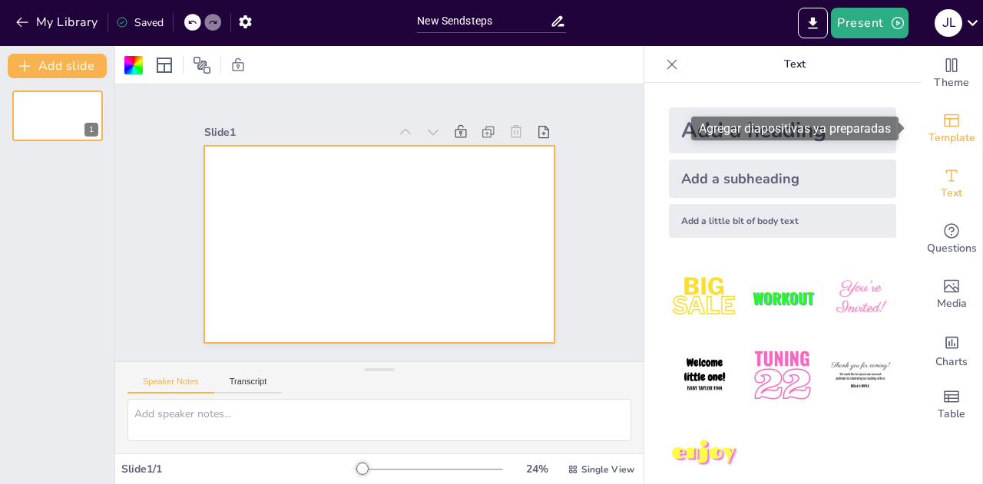
click at [943, 109] on div "Template" at bounding box center [950, 128] width 61 height 55
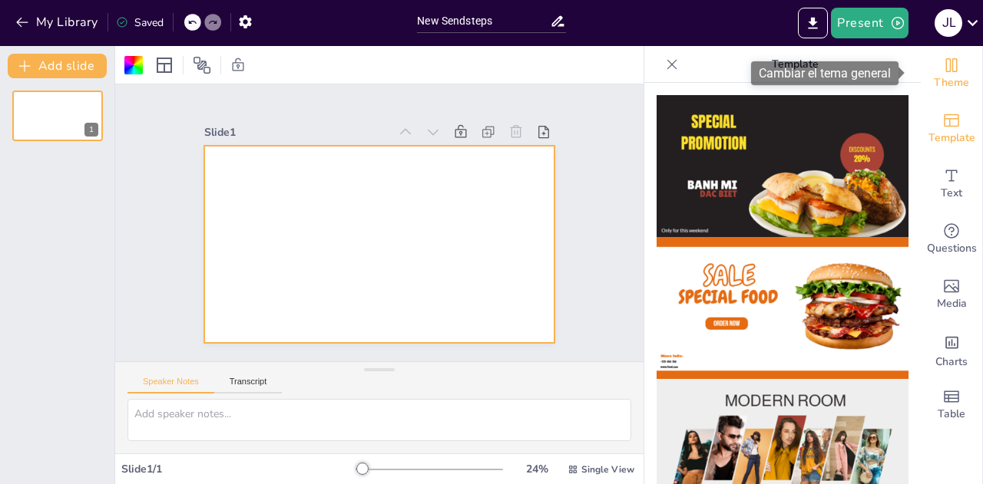
click at [946, 68] on icon "Change the overall theme" at bounding box center [952, 65] width 12 height 14
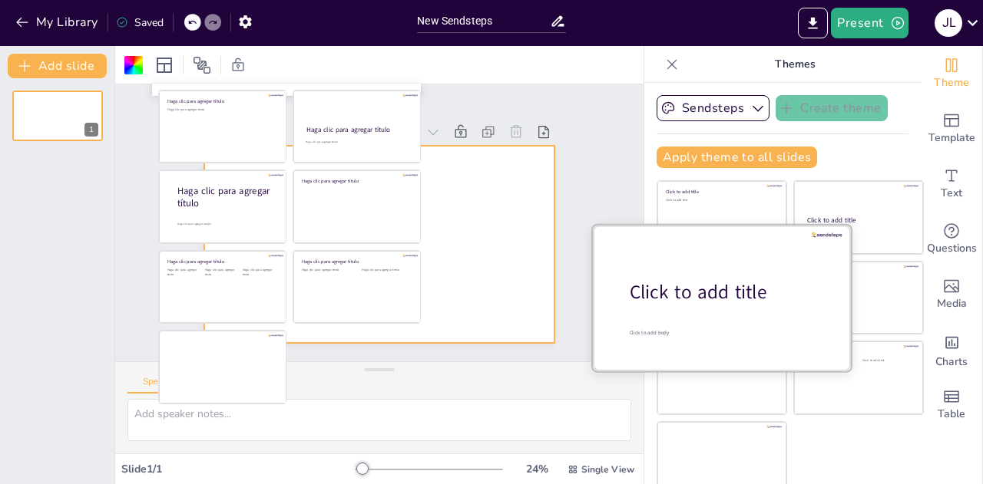
scroll to position [8, 0]
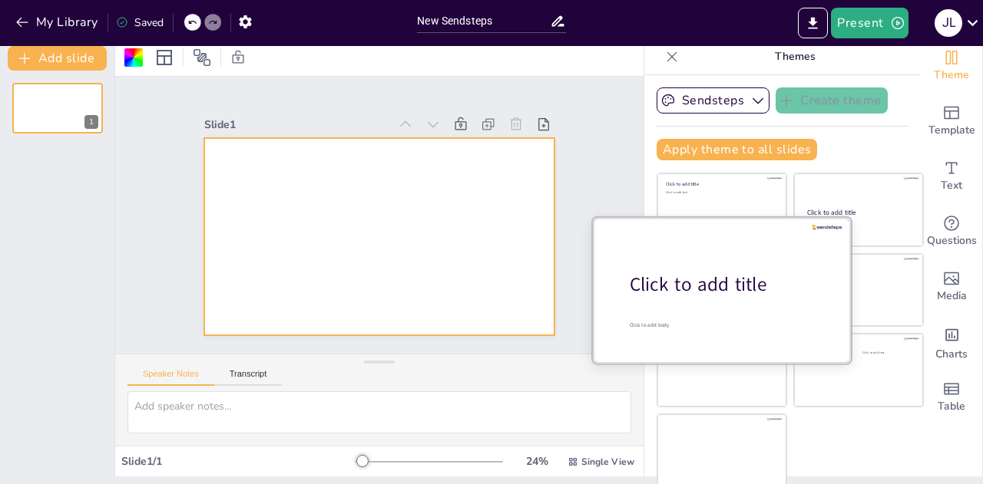
click at [719, 296] on div at bounding box center [722, 289] width 258 height 145
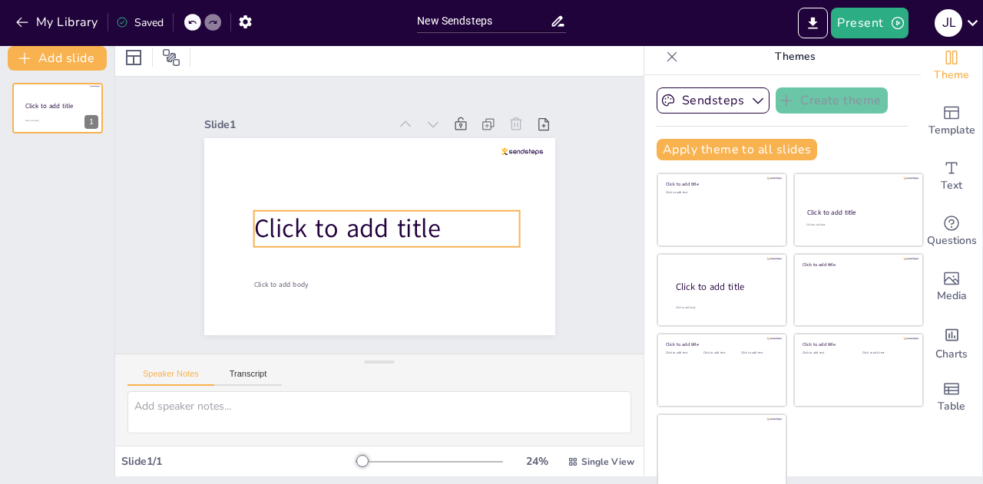
click at [417, 220] on span "Click to add title" at bounding box center [346, 228] width 187 height 35
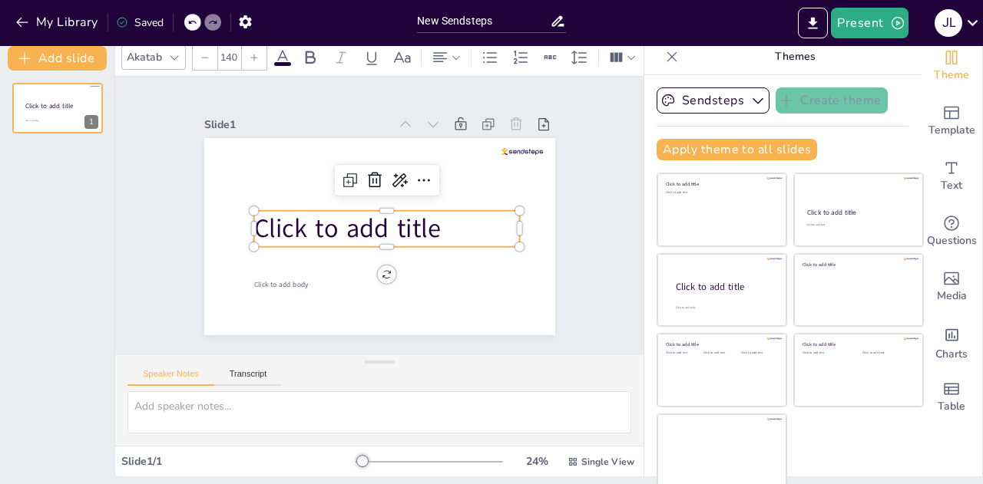
click at [431, 226] on p "Click to add title" at bounding box center [386, 229] width 266 height 36
click at [419, 225] on span "Click to add title" at bounding box center [349, 227] width 187 height 35
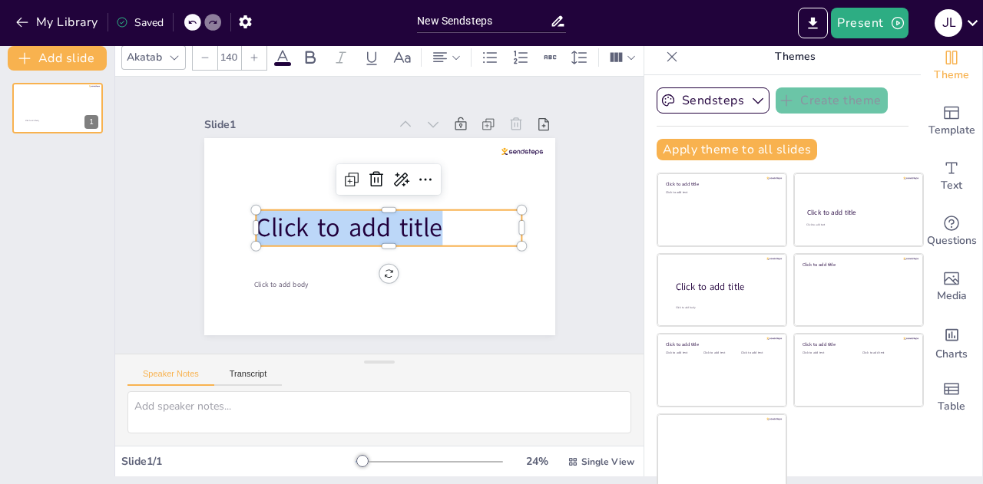
drag, startPoint x: 425, startPoint y: 222, endPoint x: 243, endPoint y: 220, distance: 182.0
click at [256, 220] on span "Click to add title" at bounding box center [349, 227] width 187 height 35
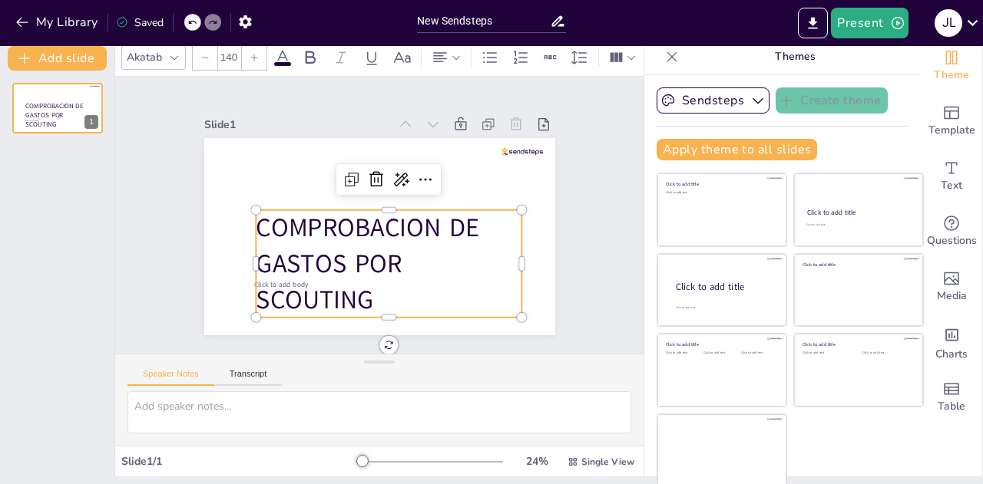
click at [358, 228] on p "COMPROBACION DE GASTOS POR SCOUTING" at bounding box center [389, 263] width 266 height 107
click at [416, 171] on icon at bounding box center [425, 179] width 18 height 18
click at [402, 55] on icon at bounding box center [402, 56] width 17 height 11
click at [398, 56] on icon at bounding box center [402, 57] width 18 height 18
click at [207, 58] on div at bounding box center [205, 57] width 25 height 25
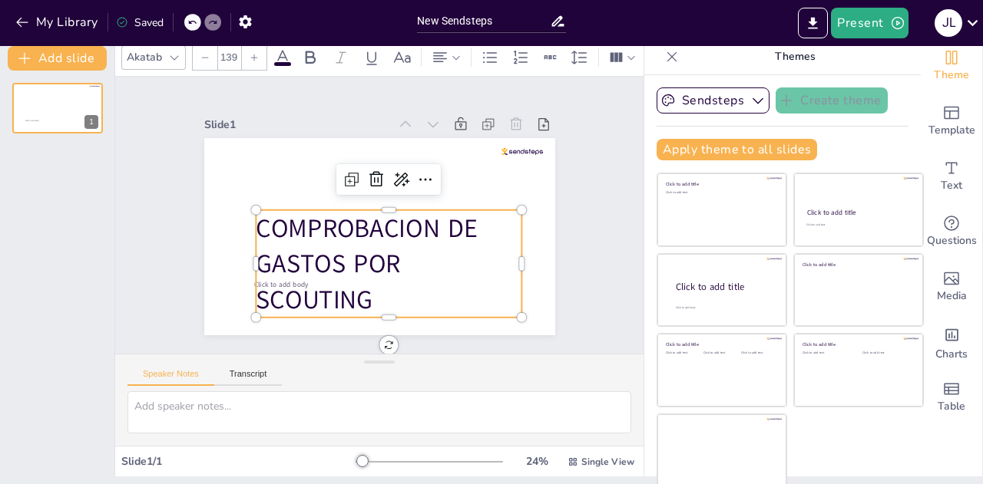
click at [207, 58] on div at bounding box center [205, 57] width 25 height 25
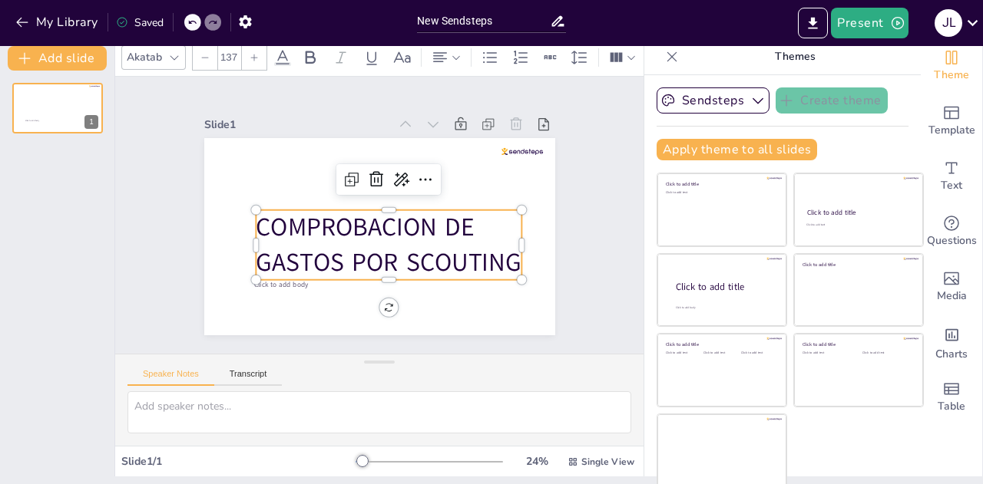
click at [207, 58] on div at bounding box center [205, 57] width 25 height 25
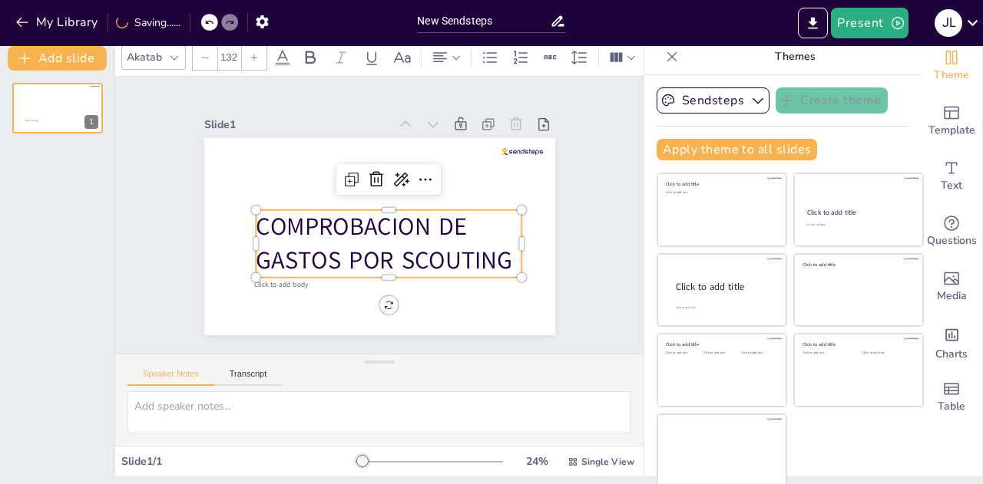
click at [207, 58] on div at bounding box center [205, 57] width 25 height 25
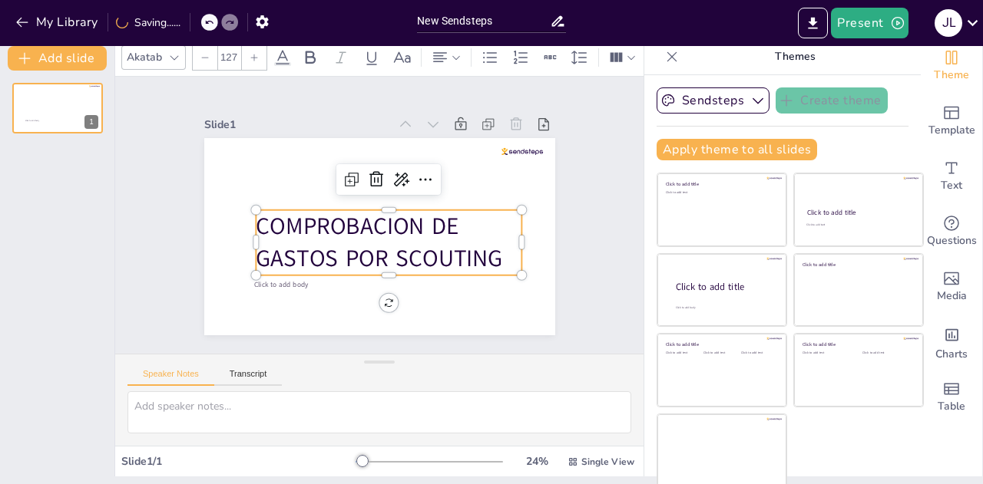
click at [207, 58] on div at bounding box center [205, 57] width 25 height 25
click at [206, 58] on div at bounding box center [205, 57] width 25 height 25
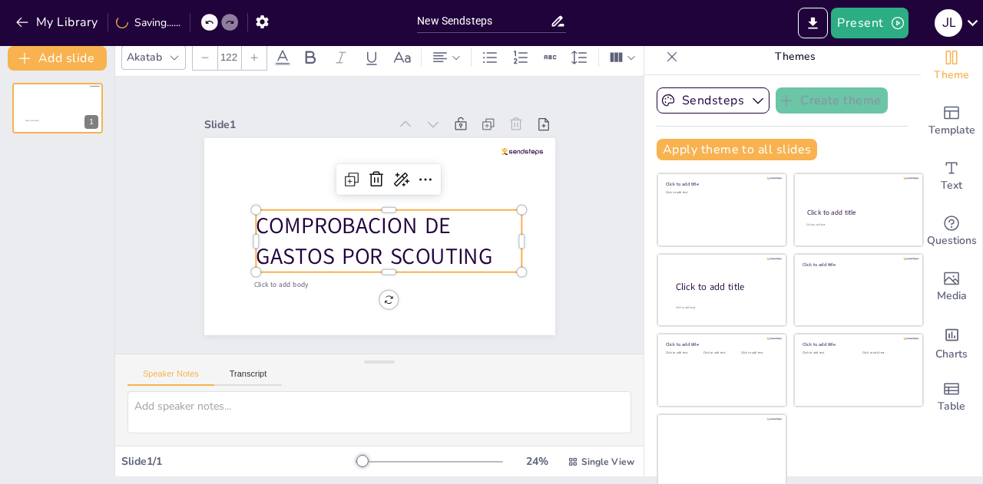
click at [206, 58] on div at bounding box center [205, 57] width 25 height 25
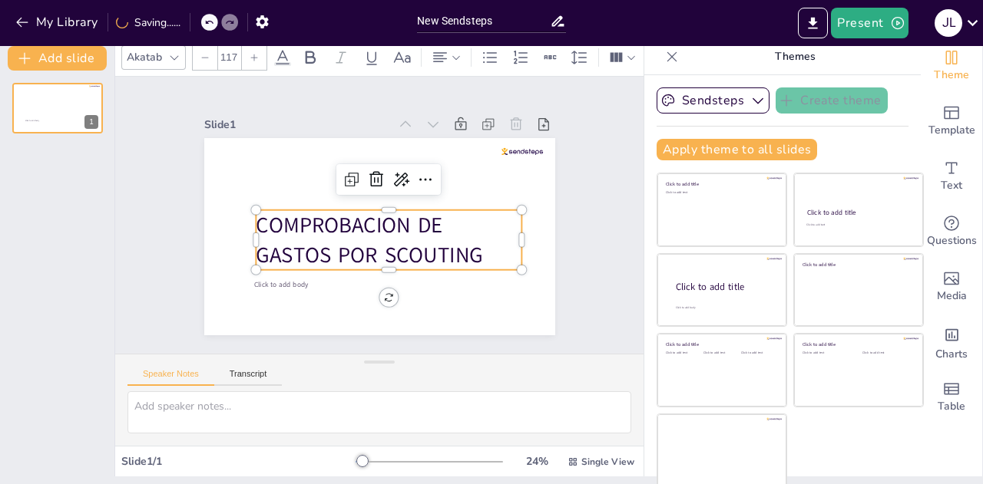
click at [206, 58] on div at bounding box center [205, 57] width 25 height 25
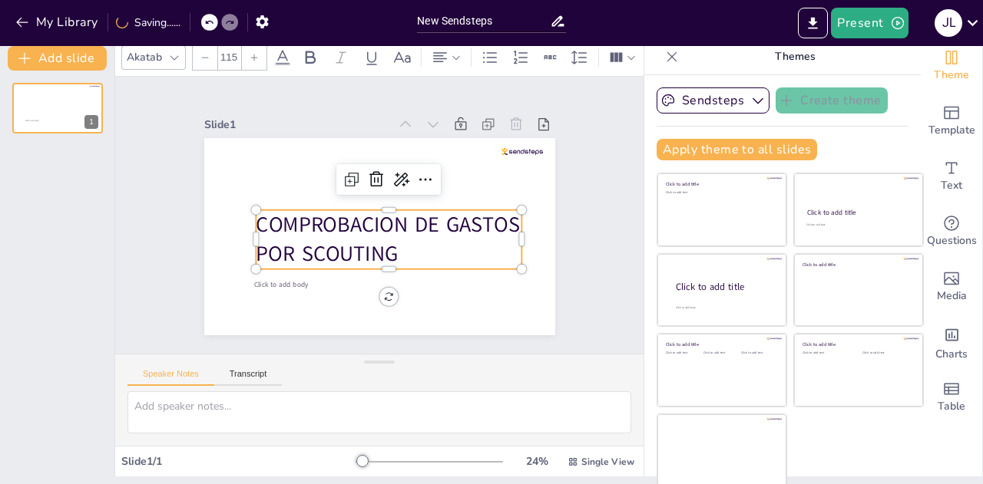
click at [206, 57] on div at bounding box center [205, 57] width 25 height 25
type input "113"
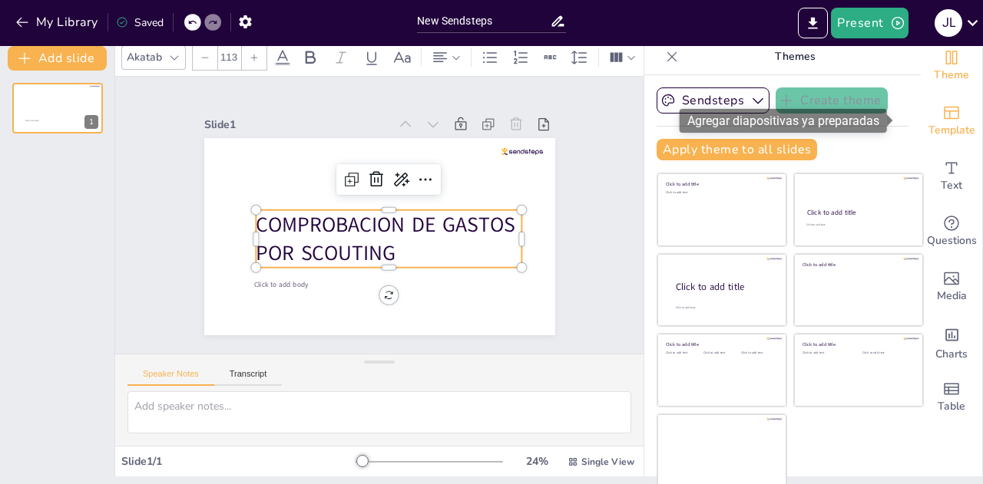
click at [928, 123] on span "Template" at bounding box center [951, 130] width 47 height 17
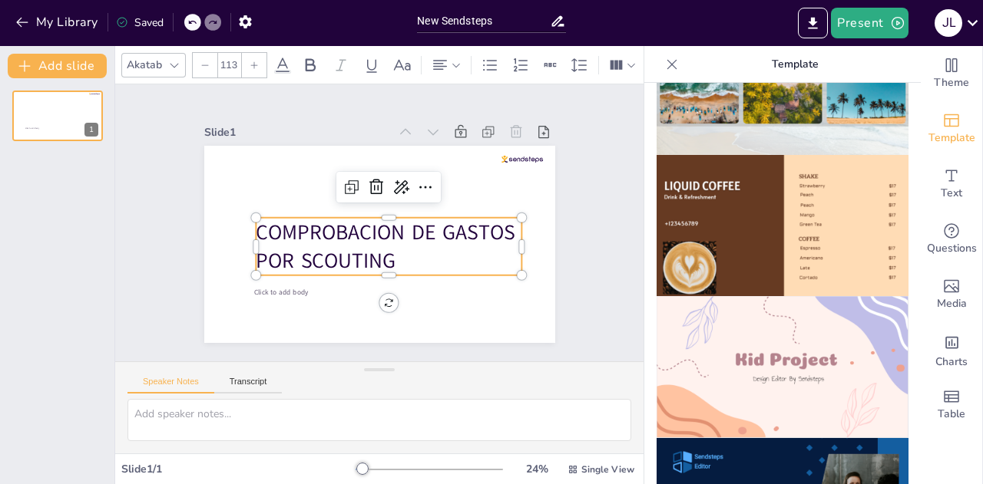
scroll to position [473, 0]
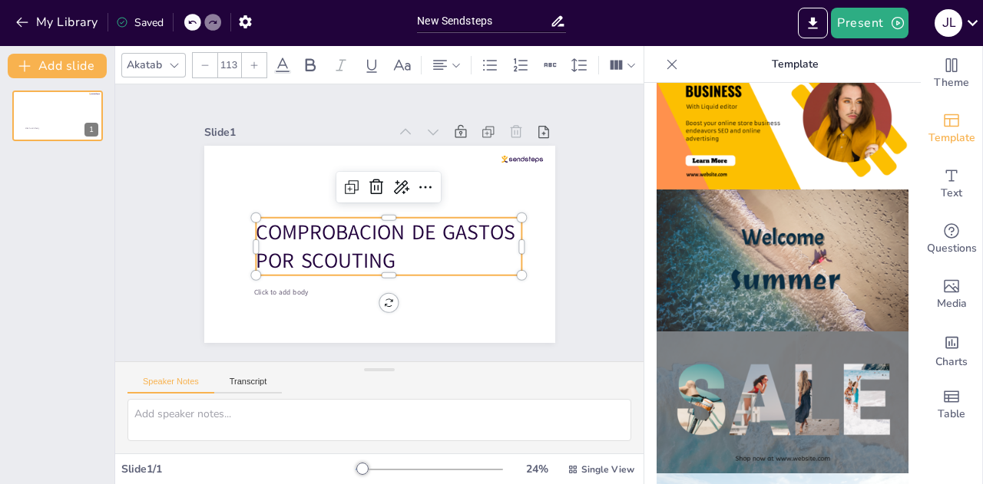
click at [788, 61] on p "Template" at bounding box center [794, 64] width 221 height 37
click at [935, 133] on span "Template" at bounding box center [951, 138] width 47 height 17
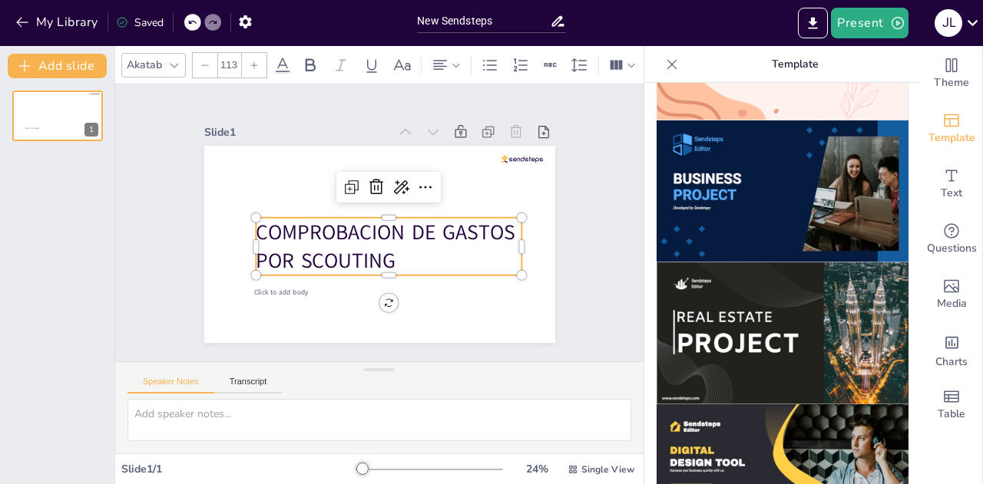
scroll to position [1548, 0]
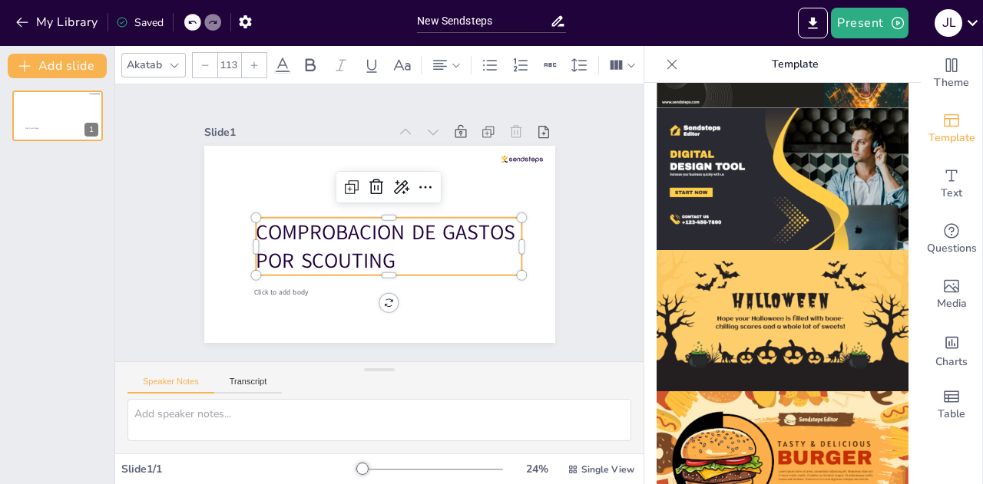
click at [794, 152] on img at bounding box center [782, 179] width 252 height 142
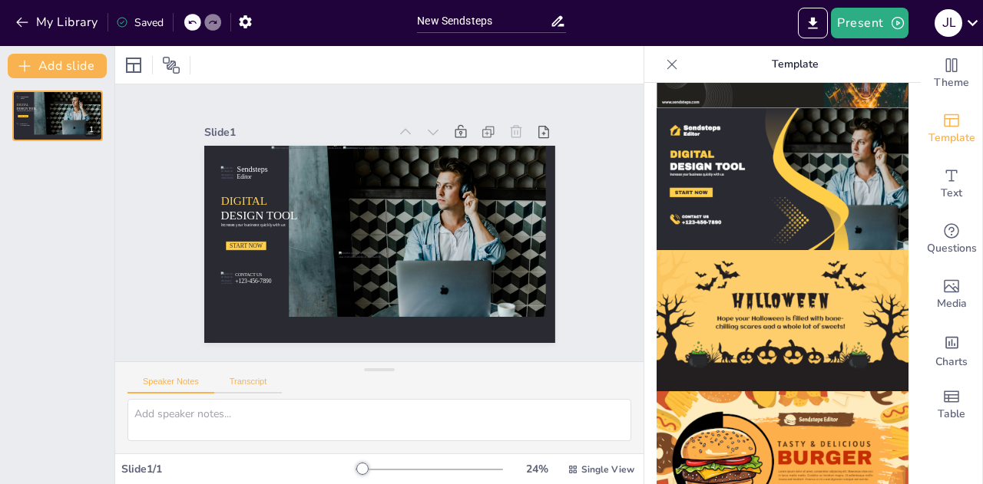
click at [267, 382] on button "Transcript" at bounding box center [248, 385] width 68 height 17
click at [184, 382] on button "Speaker Notes" at bounding box center [170, 385] width 87 height 17
click at [790, 392] on img at bounding box center [782, 463] width 252 height 142
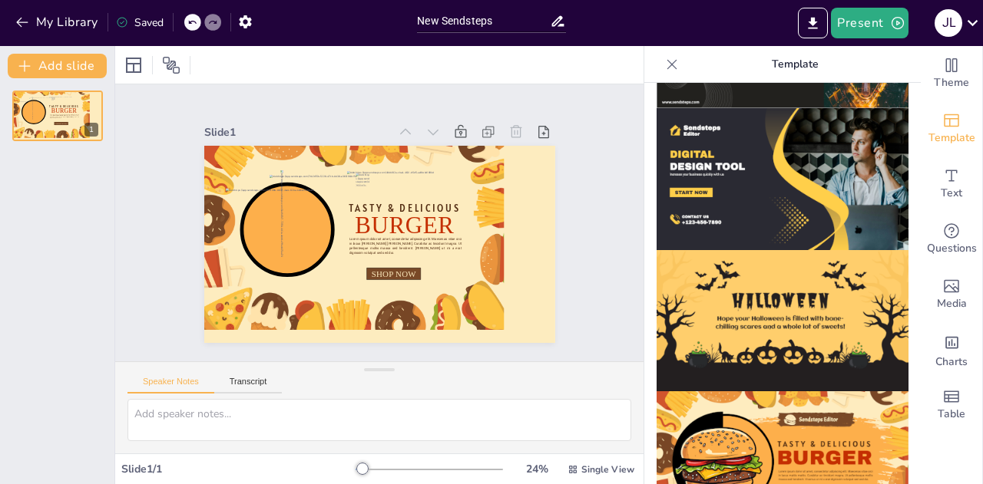
click at [782, 160] on img at bounding box center [782, 179] width 252 height 142
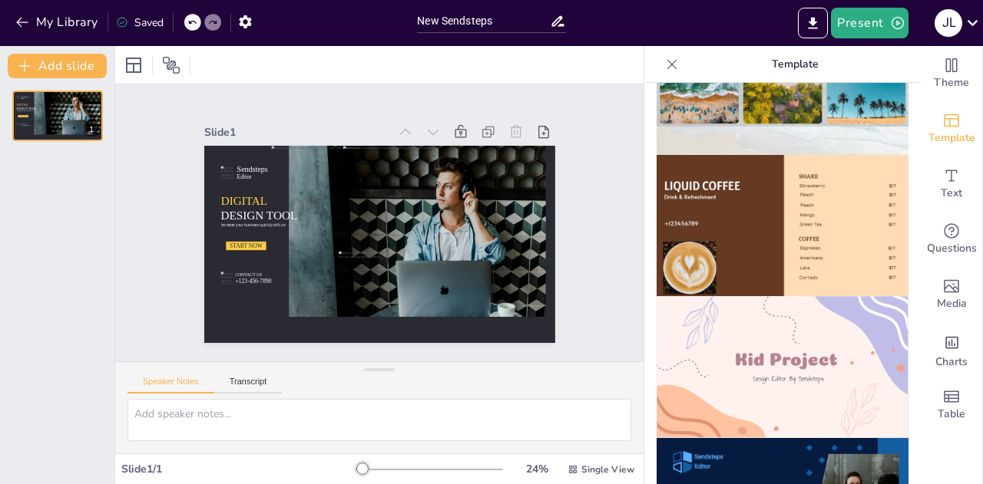
scroll to position [626, 0]
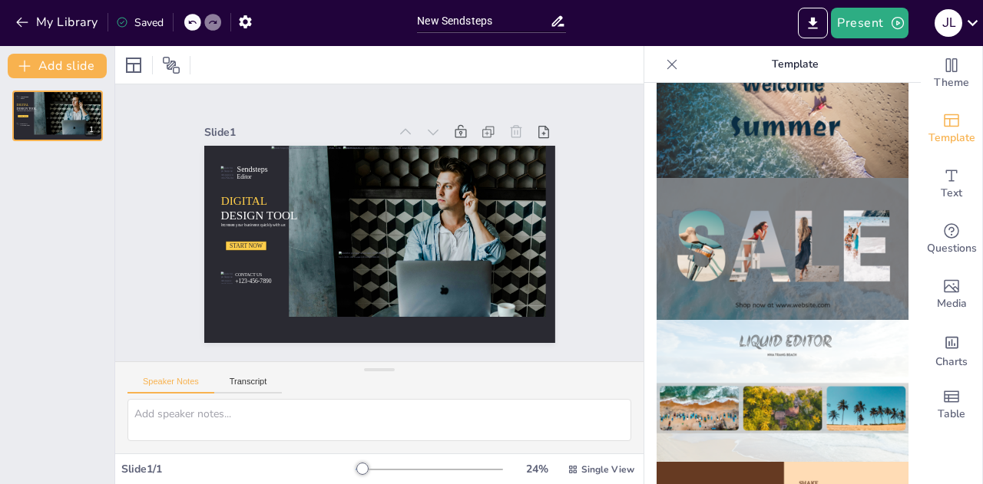
click at [765, 375] on img at bounding box center [782, 391] width 252 height 142
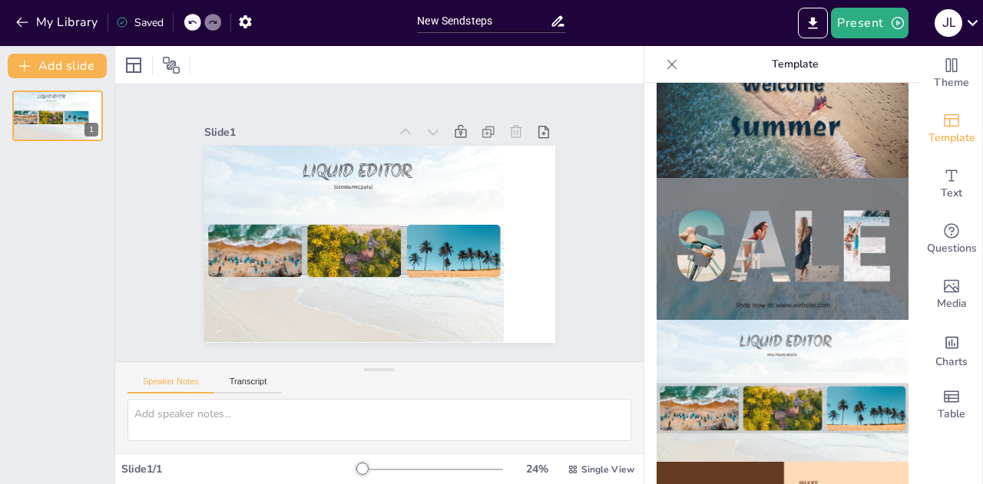
click at [784, 137] on img at bounding box center [782, 107] width 252 height 142
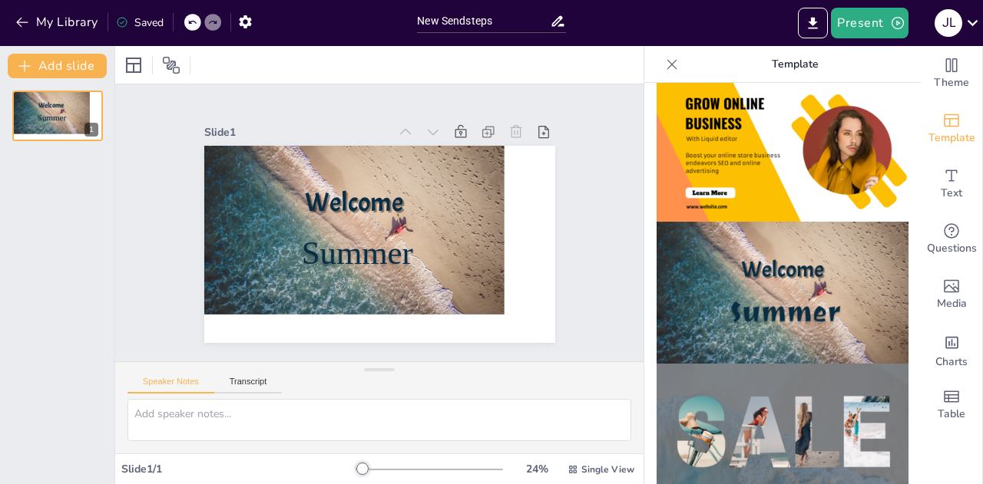
scroll to position [166, 0]
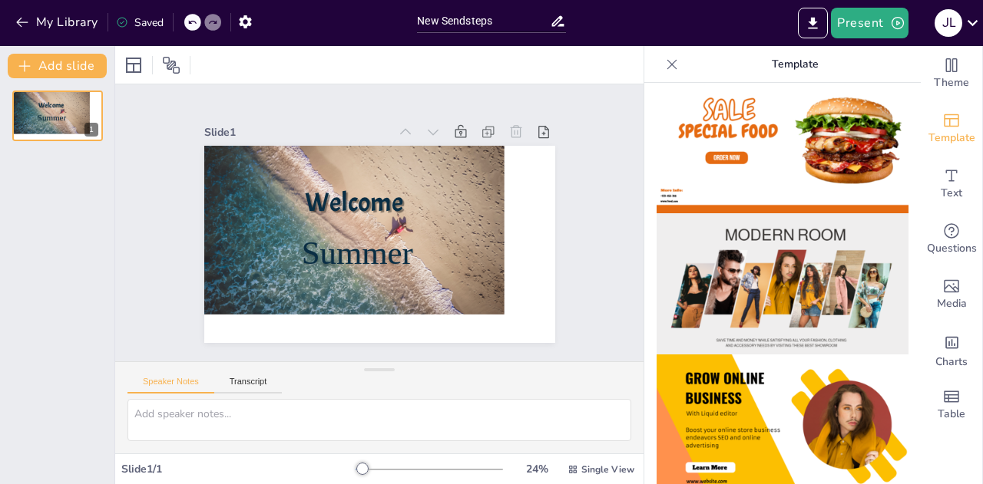
click at [771, 259] on img at bounding box center [782, 284] width 252 height 142
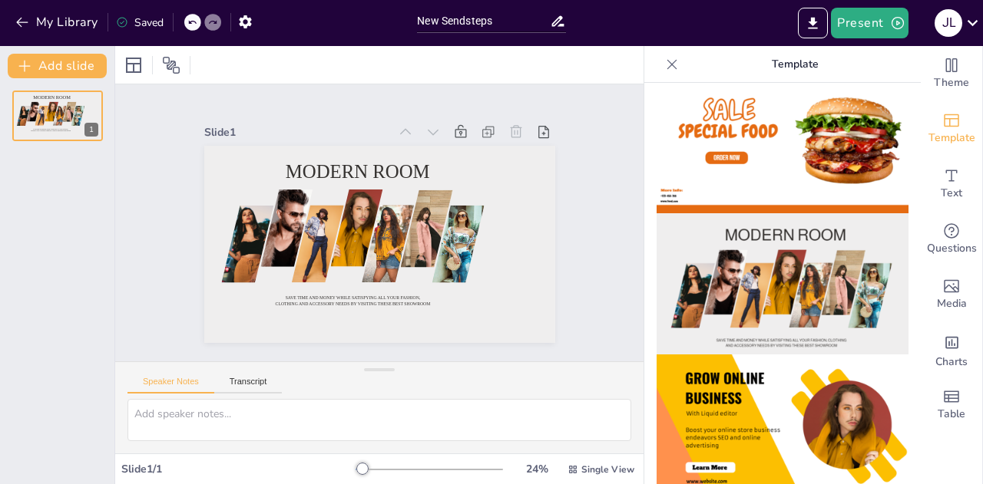
click at [749, 153] on img at bounding box center [782, 142] width 252 height 142
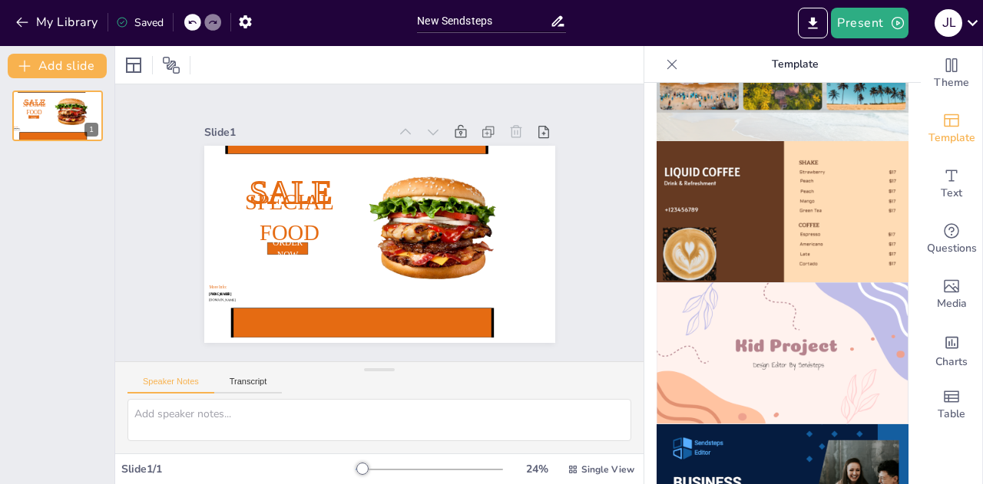
scroll to position [1075, 0]
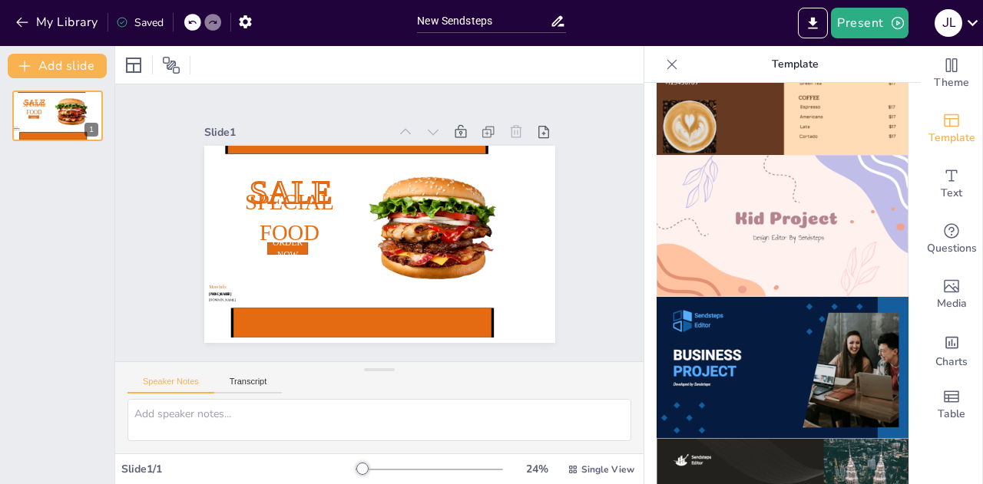
click at [760, 219] on img at bounding box center [782, 226] width 252 height 142
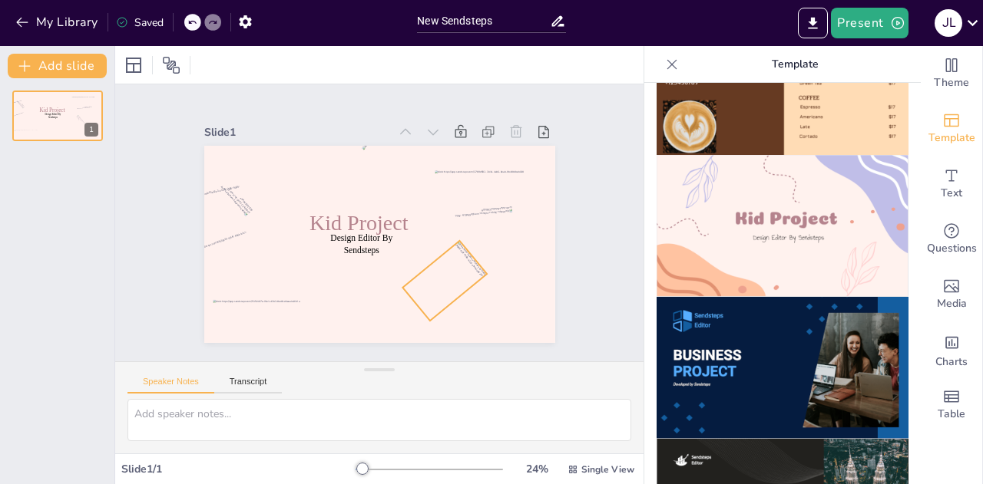
click at [435, 285] on div at bounding box center [444, 281] width 84 height 81
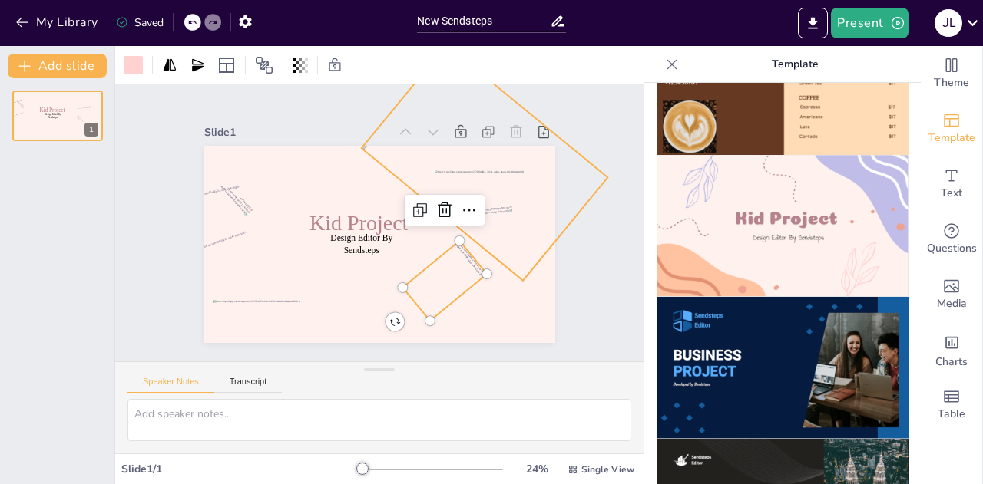
click at [507, 248] on div at bounding box center [484, 163] width 246 height 236
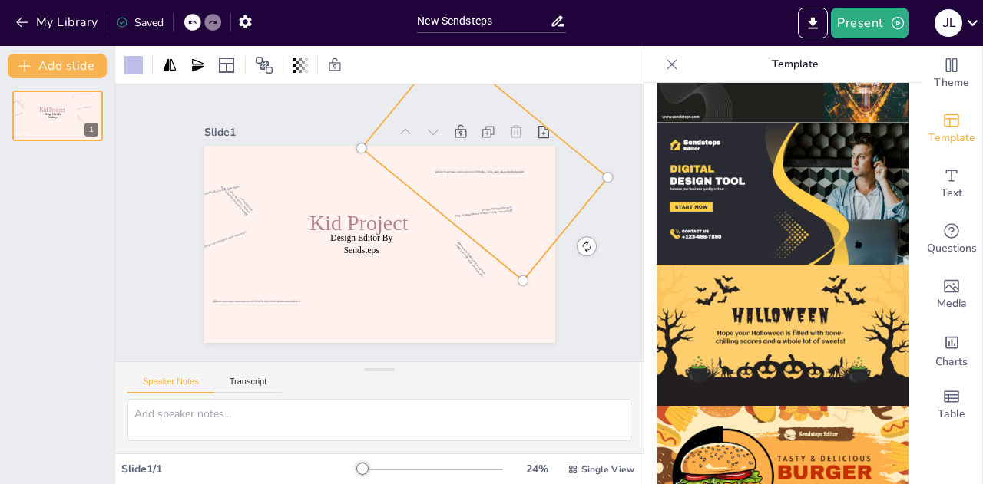
scroll to position [1535, 0]
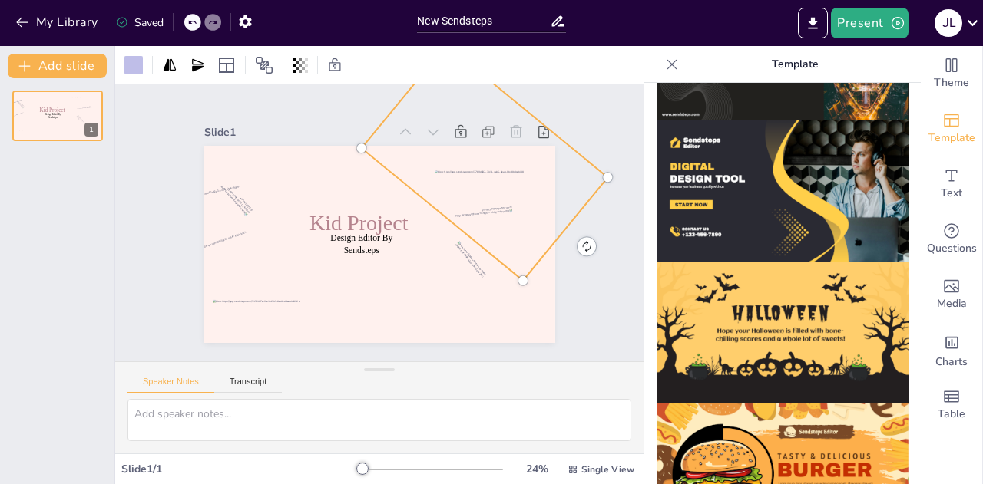
click at [792, 187] on img at bounding box center [782, 192] width 252 height 142
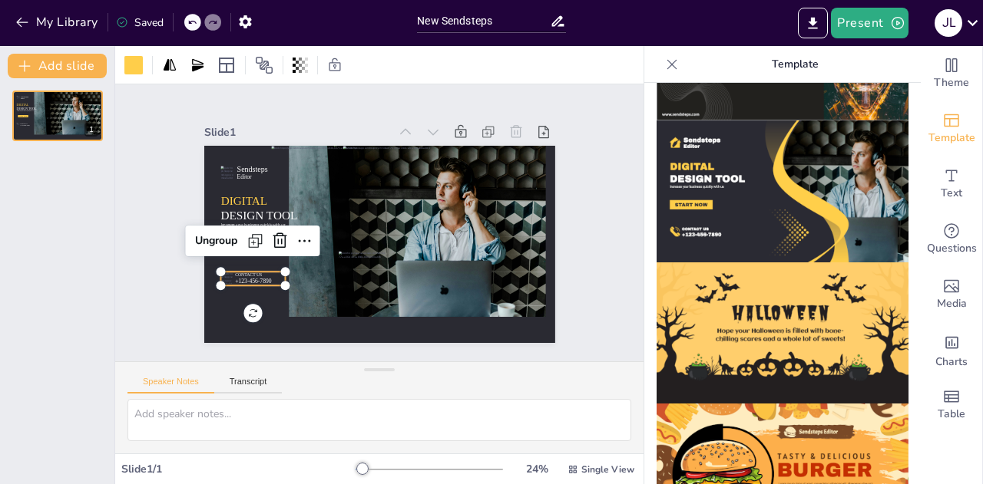
click at [236, 278] on span "+123-456-7890" at bounding box center [253, 281] width 36 height 7
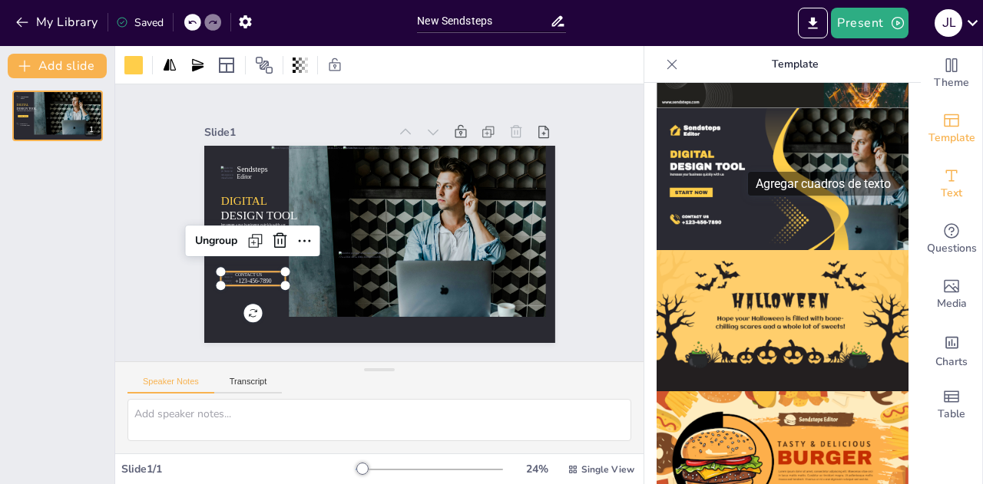
click at [940, 194] on span "Text" at bounding box center [950, 193] width 21 height 17
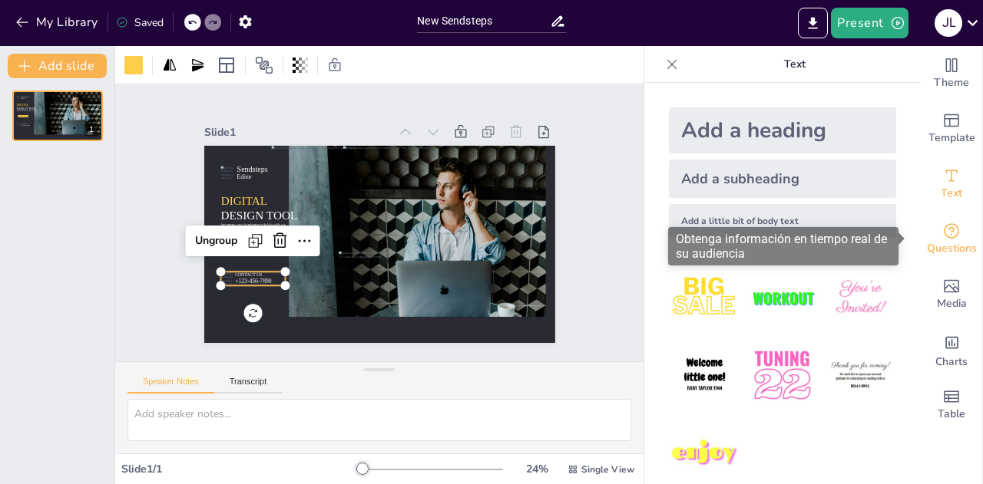
click at [943, 239] on icon "Get real-time input from your audience" at bounding box center [951, 231] width 18 height 18
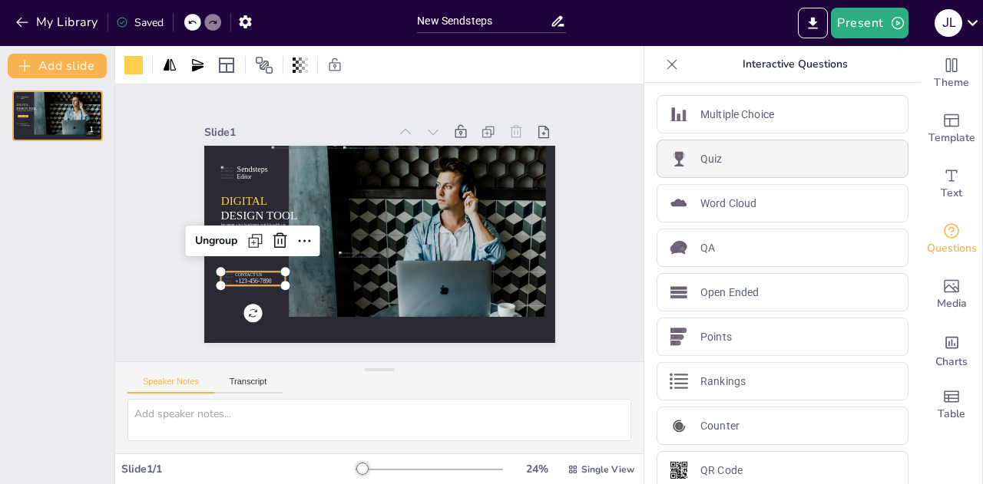
click at [763, 171] on div "Quiz" at bounding box center [782, 159] width 252 height 38
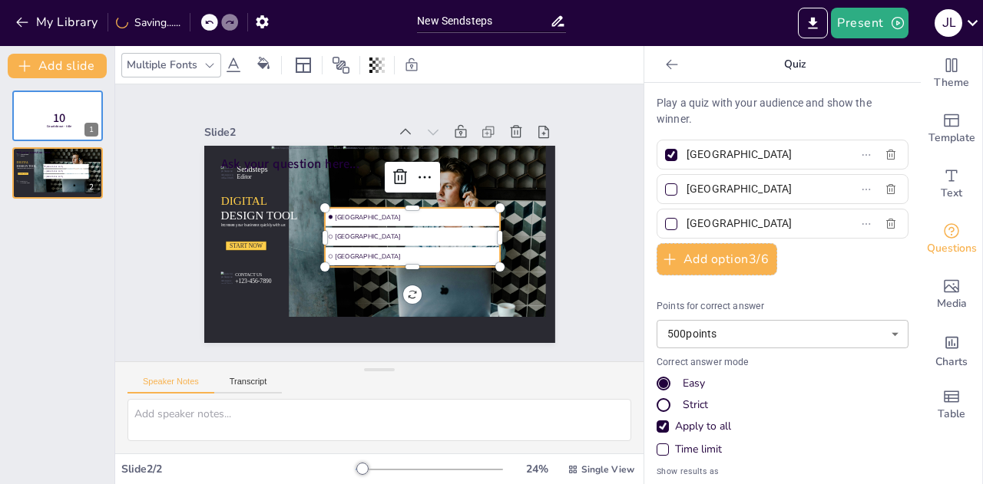
click at [407, 253] on li "The Hague" at bounding box center [412, 256] width 175 height 18
click at [407, 253] on span "The Hague" at bounding box center [415, 257] width 163 height 8
click at [328, 235] on input "checkbox" at bounding box center [330, 237] width 4 height 4
checkbox input "false"
click at [731, 195] on input "Rotterdam" at bounding box center [757, 189] width 143 height 22
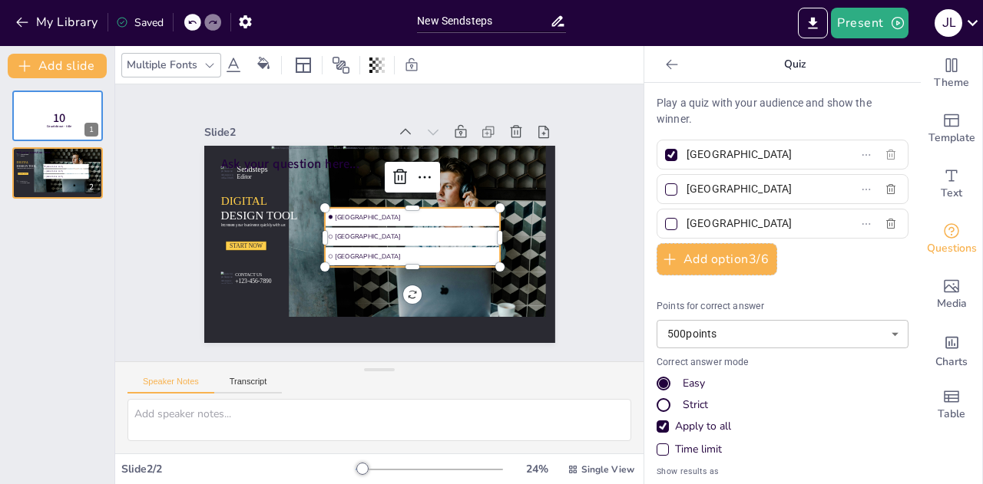
click at [884, 152] on icon "button" at bounding box center [890, 155] width 12 height 12
checkbox input "false"
type input "Rotterdam"
type input "The Hague"
checkbox input "false"
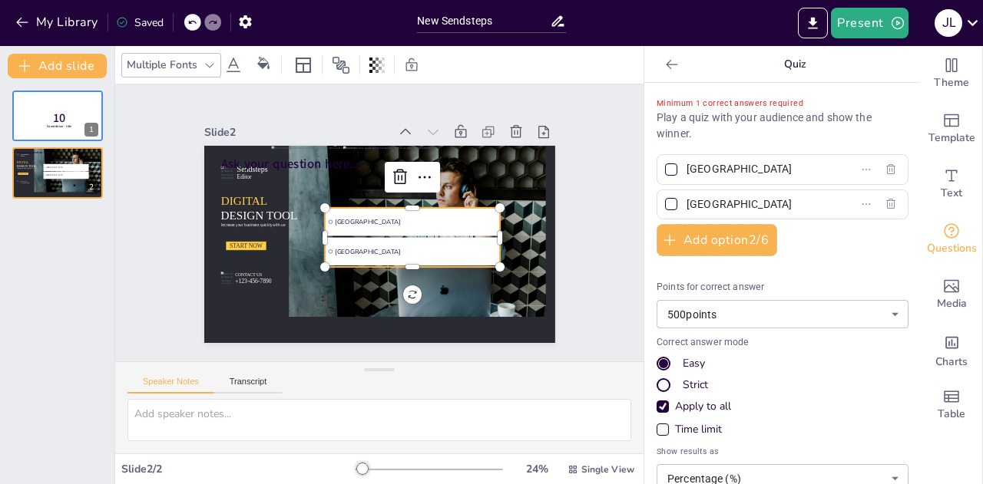
click at [872, 152] on div "Minimum 1 correct answers required Play a quiz with your audience and show the …" at bounding box center [782, 320] width 252 height 451
click at [682, 378] on div "Strict" at bounding box center [694, 385] width 25 height 15
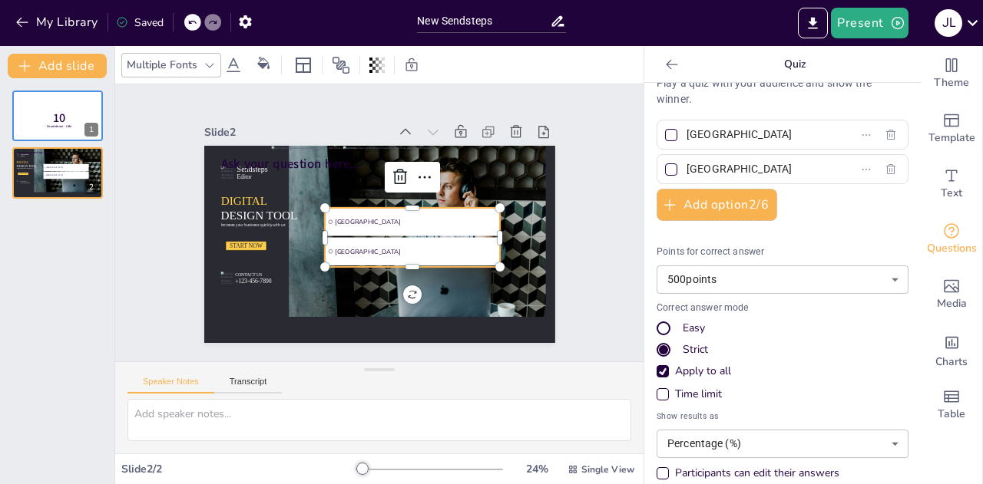
scroll to position [0, 0]
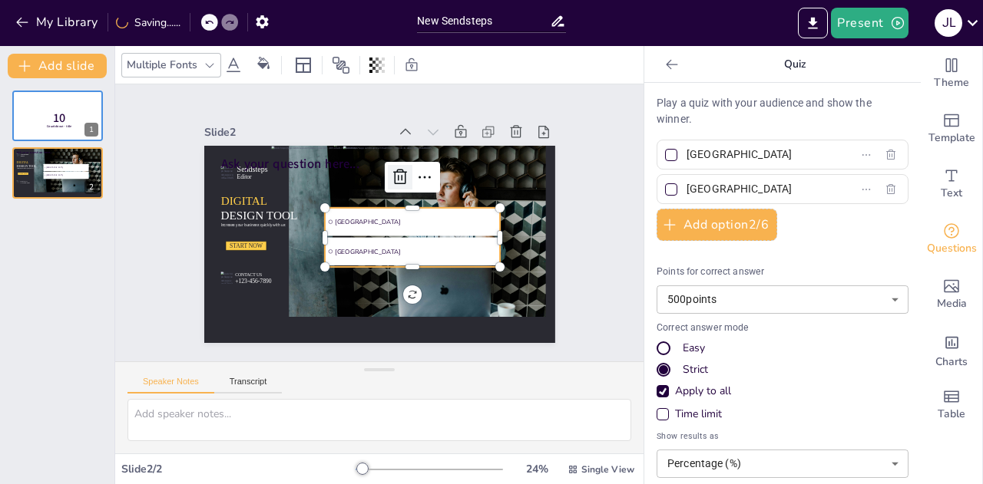
click at [391, 168] on icon at bounding box center [400, 177] width 18 height 18
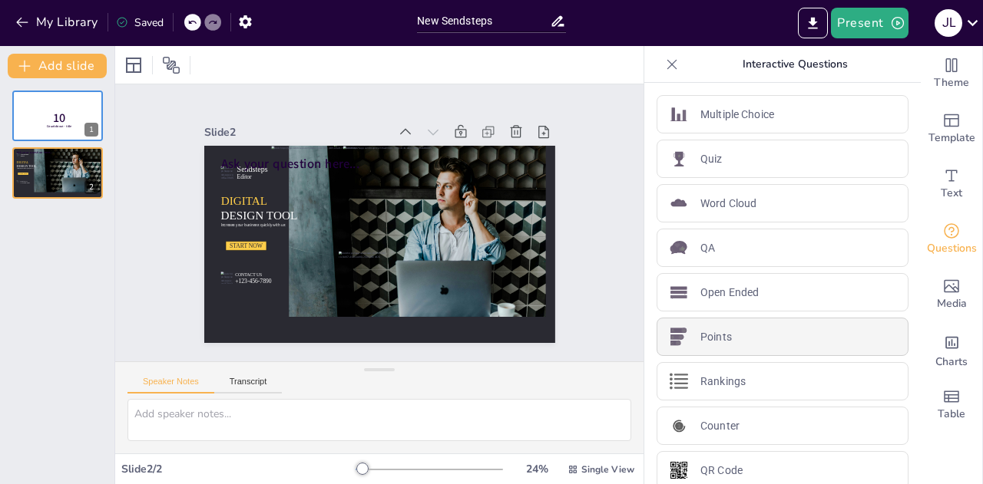
scroll to position [12, 0]
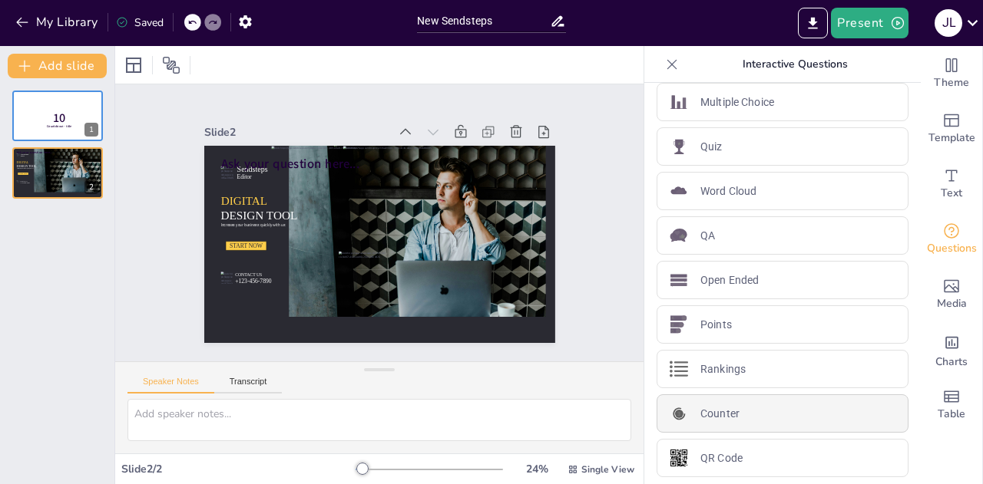
click at [718, 408] on p "Counter" at bounding box center [719, 414] width 39 height 16
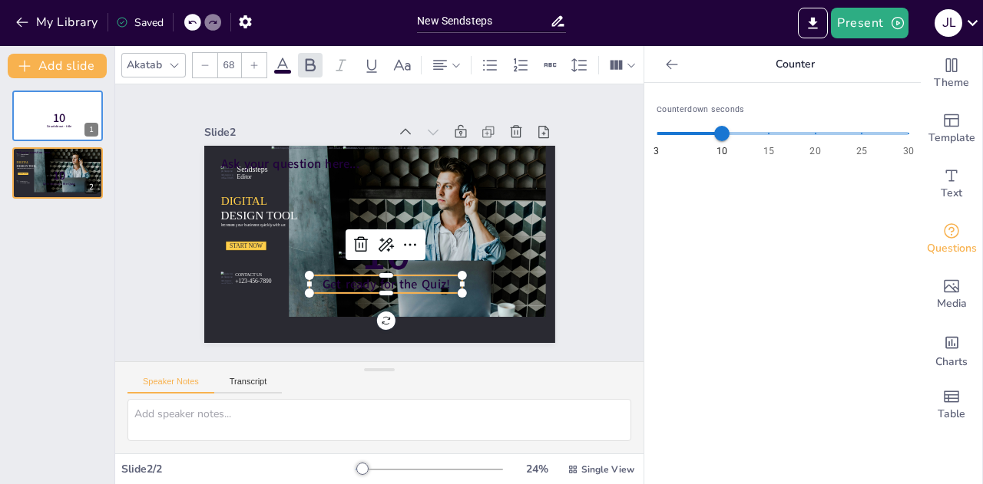
click at [664, 59] on icon at bounding box center [671, 64] width 15 height 15
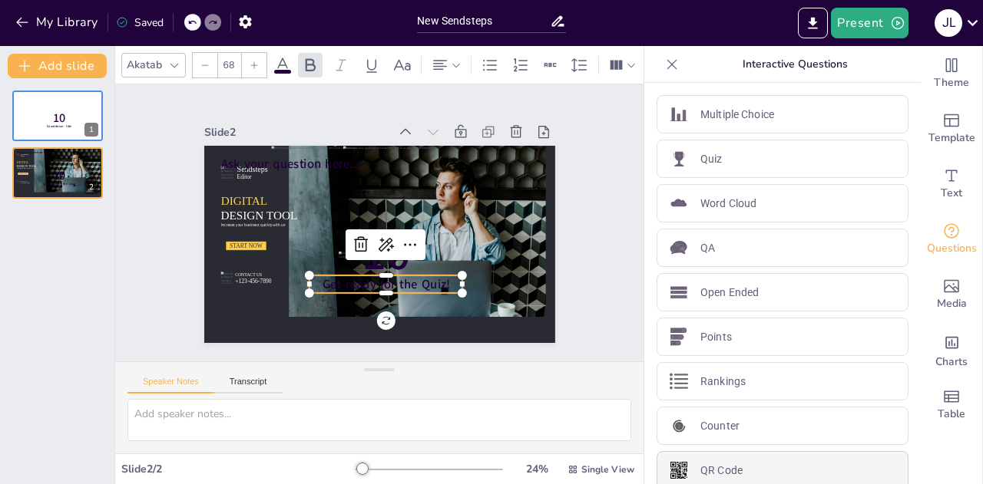
click at [700, 457] on div "QR Code" at bounding box center [782, 470] width 252 height 38
type input "44"
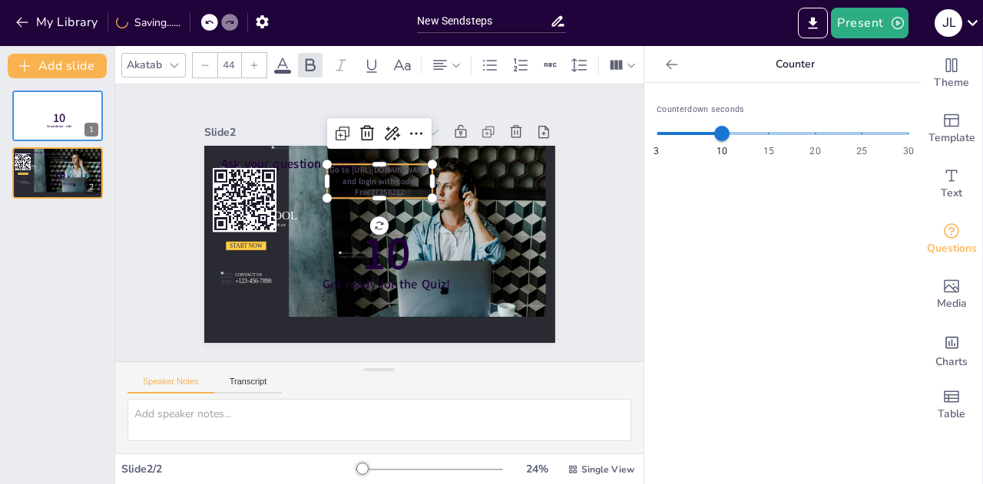
click at [391, 183] on span "Go to https://sendsteps.me and login with code: Free27258212" at bounding box center [379, 181] width 101 height 34
click at [382, 183] on span "Go to https://sendsteps.me and login with code: Free27258212" at bounding box center [379, 181] width 101 height 34
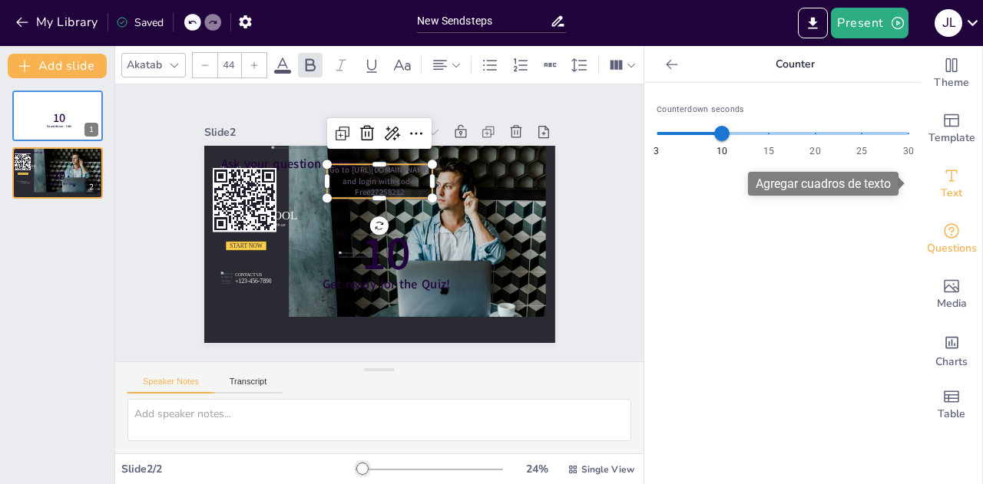
click at [942, 178] on icon "Add text boxes" at bounding box center [951, 176] width 18 height 18
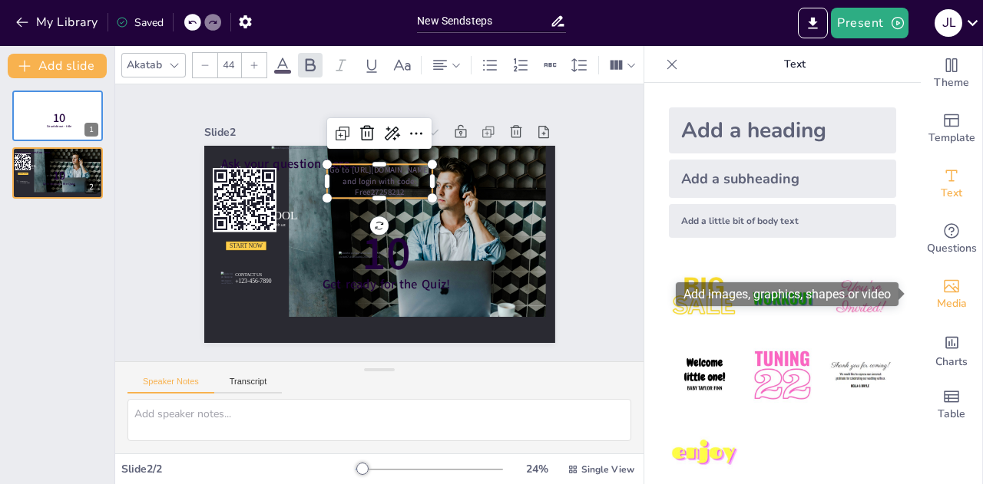
click at [944, 282] on icon "Add images, graphics, shapes or video" at bounding box center [951, 286] width 18 height 18
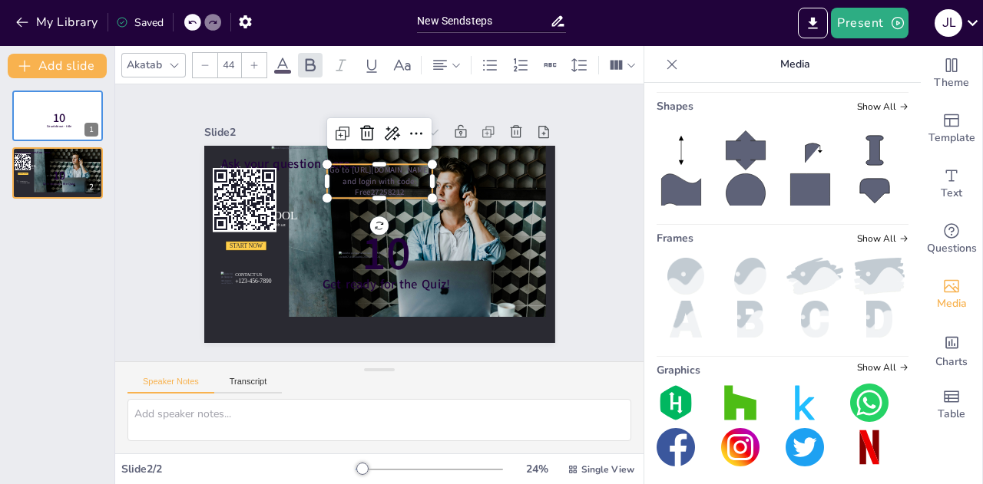
scroll to position [313, 0]
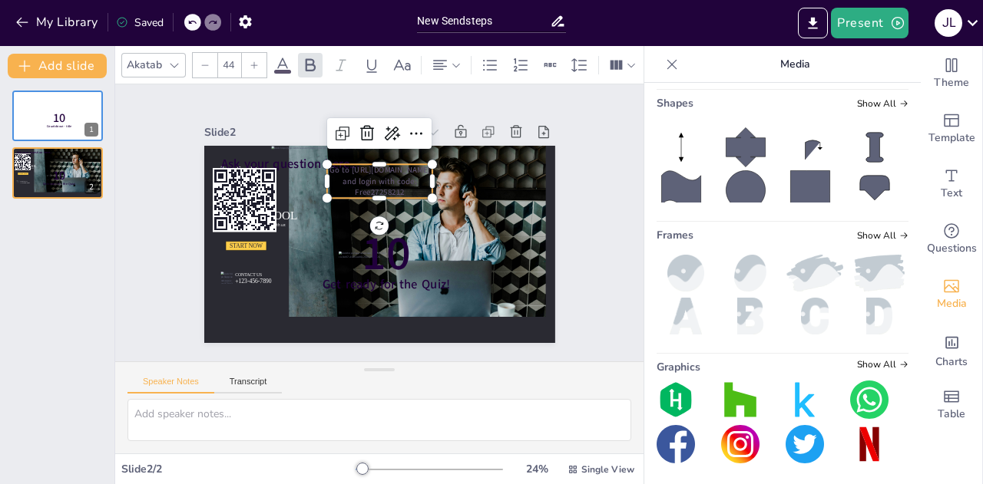
click at [731, 274] on img at bounding box center [750, 273] width 58 height 37
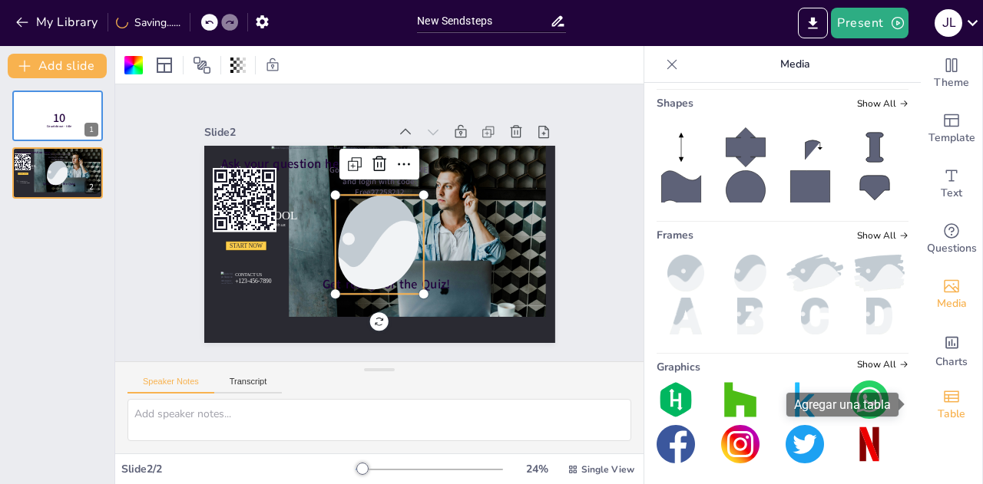
click at [944, 397] on icon "Add a table" at bounding box center [951, 397] width 18 height 18
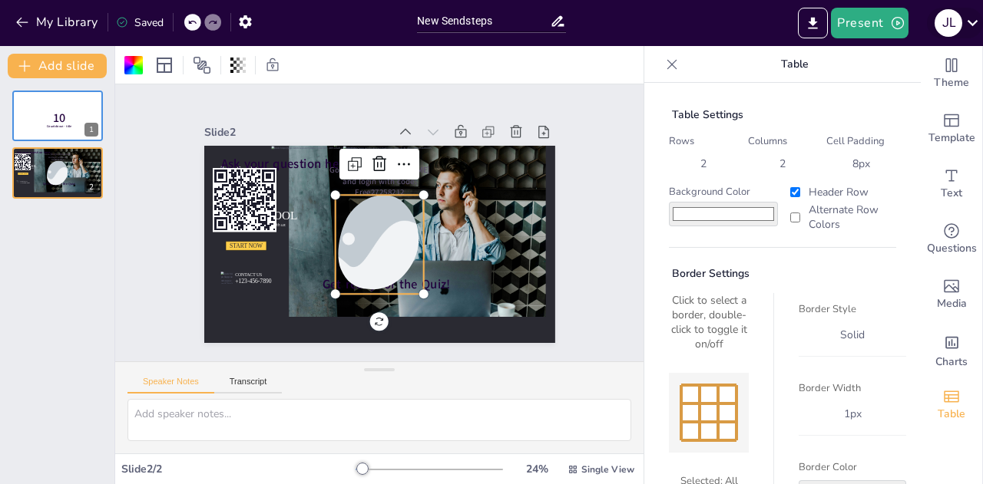
click at [939, 25] on div "J L" at bounding box center [948, 23] width 28 height 28
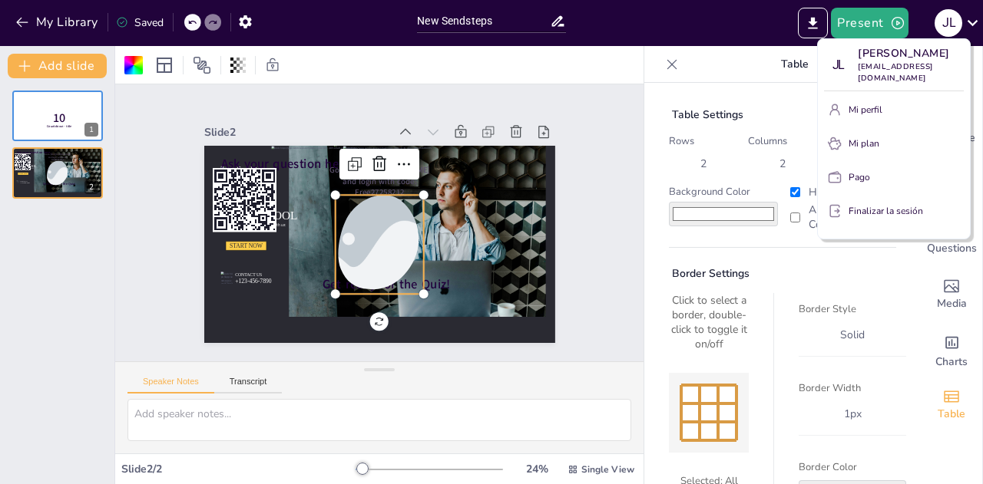
drag, startPoint x: 859, startPoint y: 197, endPoint x: 750, endPoint y: 85, distance: 156.4
click at [750, 85] on div "JL Jessica Lorenzo lorenzoj493@gmail.com Mi perfil Mi plan Pago Finalizar la se…" at bounding box center [491, 242] width 983 height 484
